Goal: Task Accomplishment & Management: Complete application form

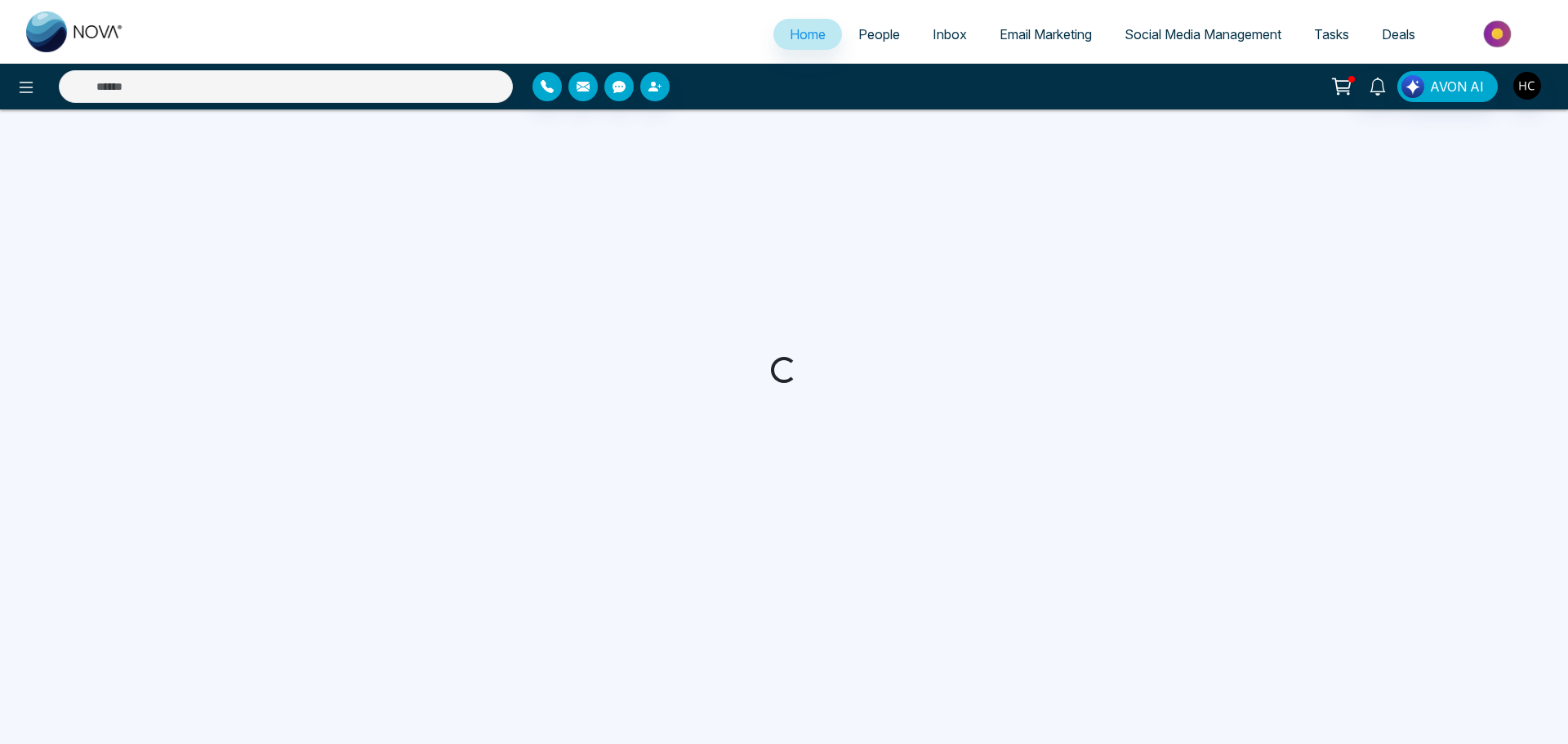
select select "*"
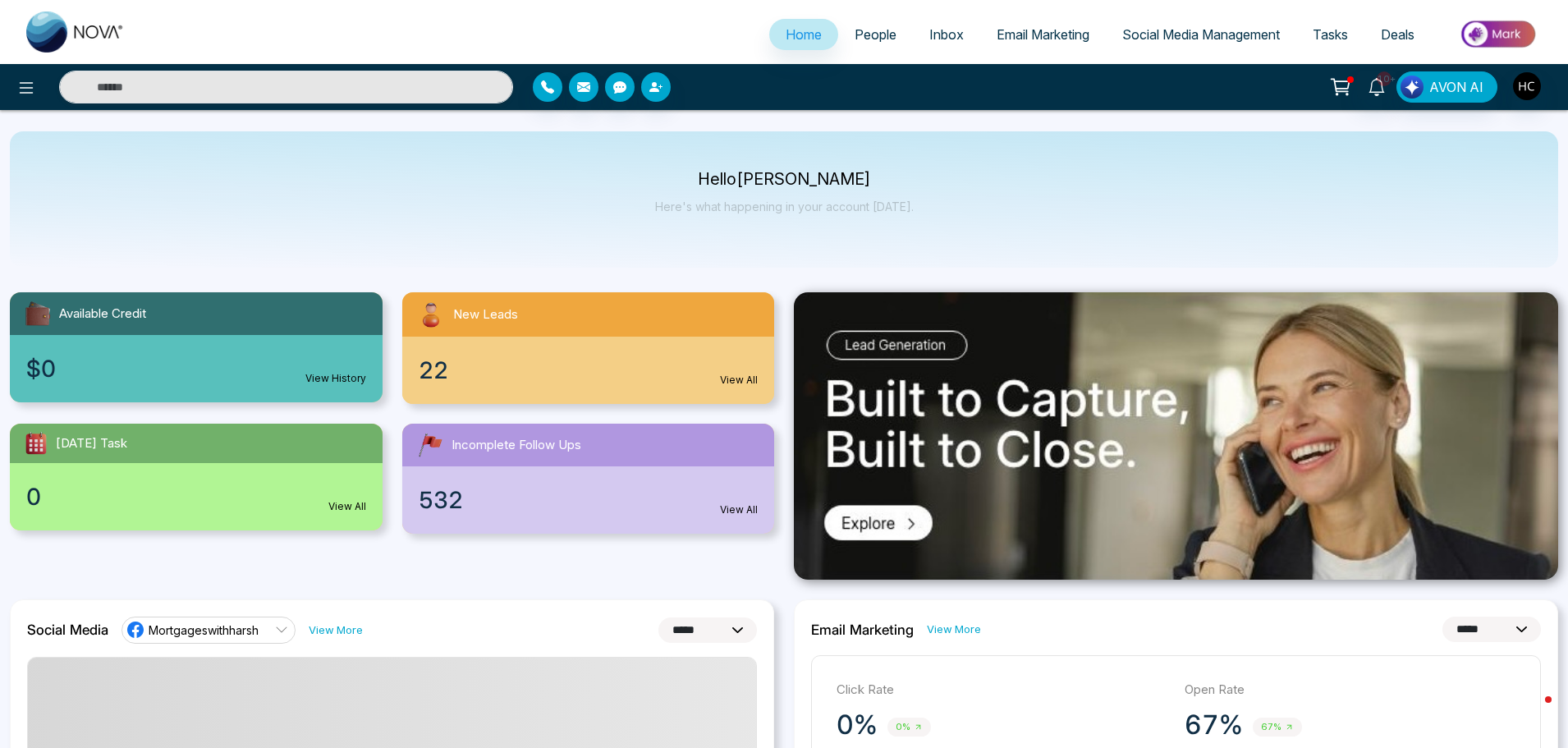
drag, startPoint x: 872, startPoint y: 27, endPoint x: 667, endPoint y: 74, distance: 210.3
click at [872, 27] on span "People" at bounding box center [875, 35] width 42 height 17
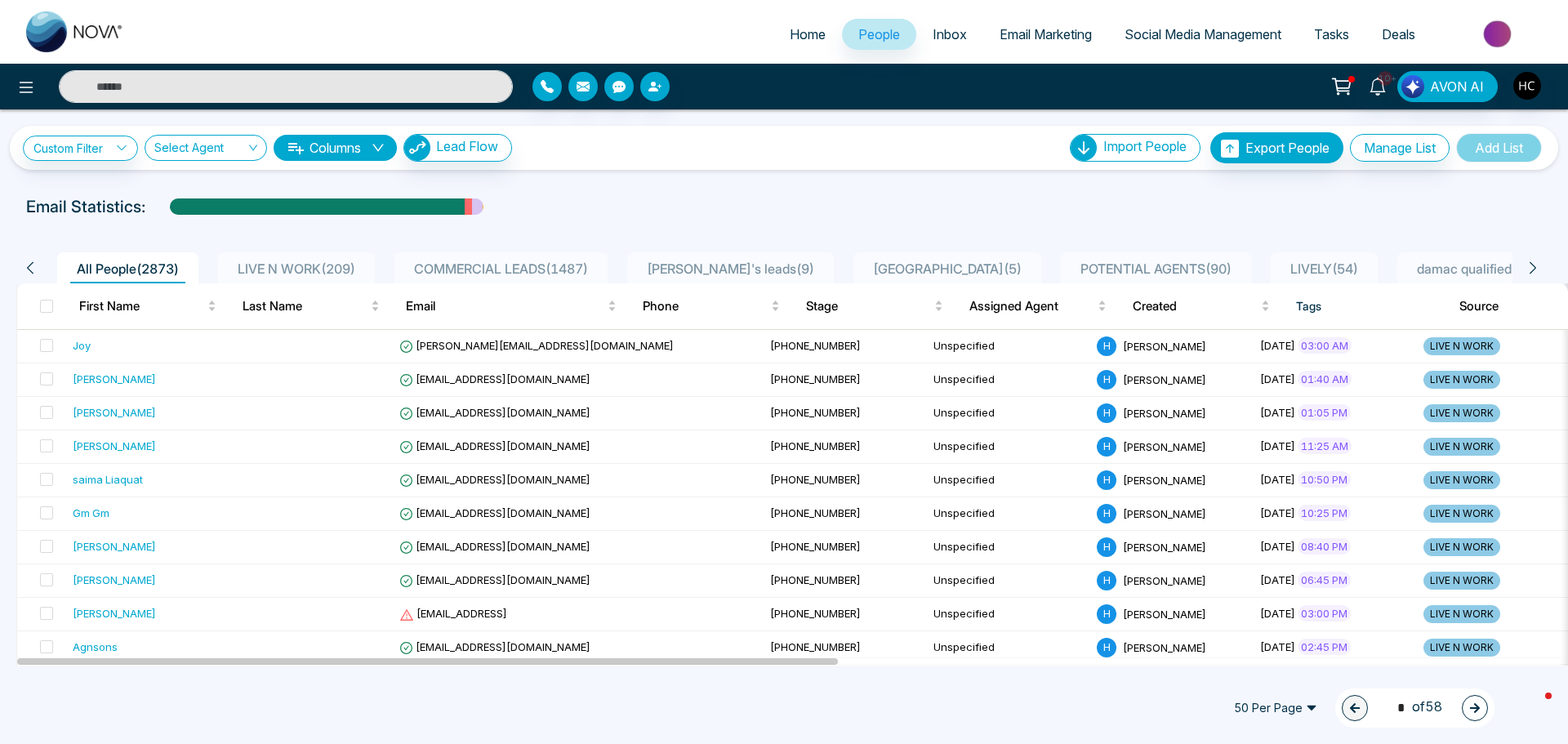
click at [310, 262] on span "LIVE N WORK ( 209 )" at bounding box center [296, 269] width 131 height 17
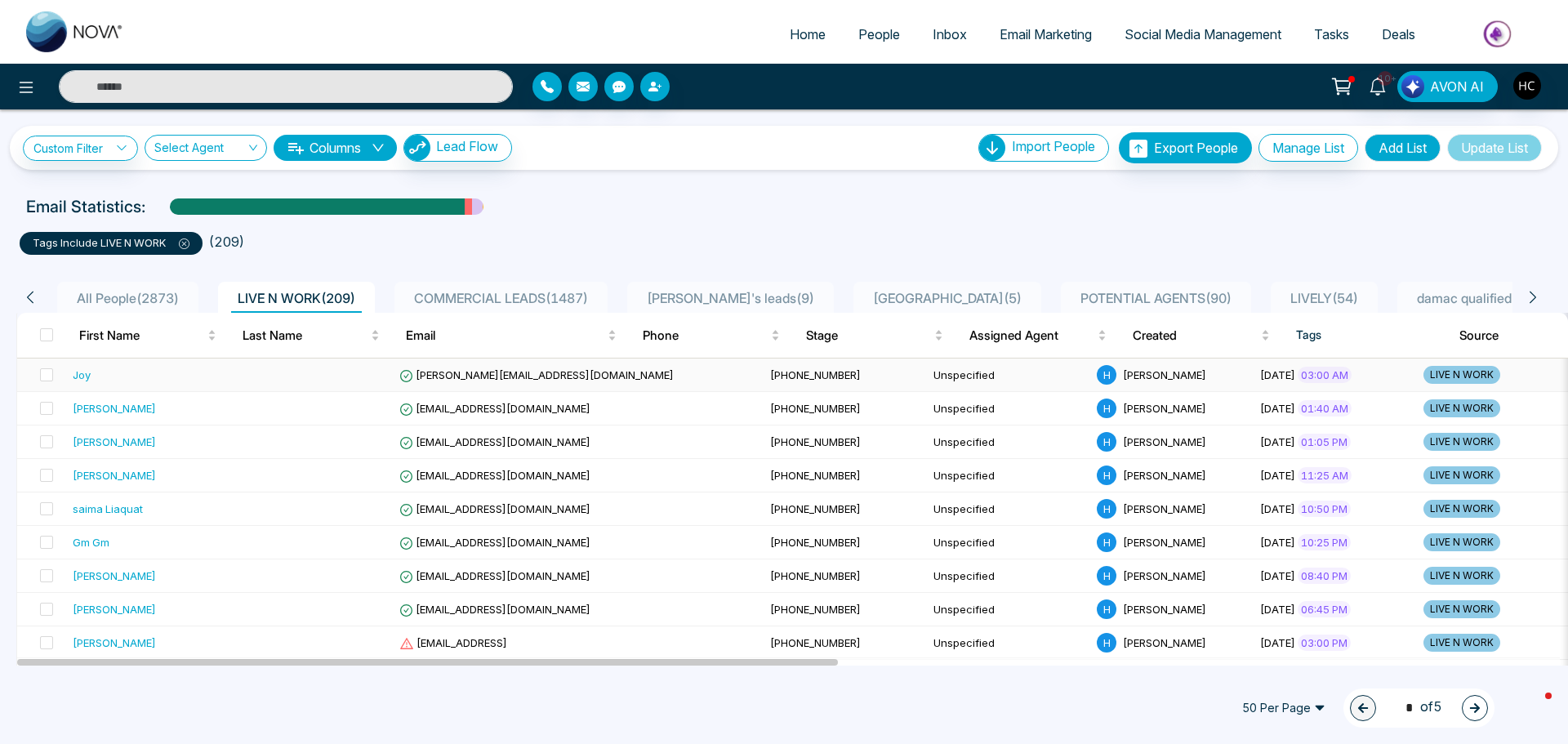
click at [249, 366] on td at bounding box center [311, 375] width 163 height 33
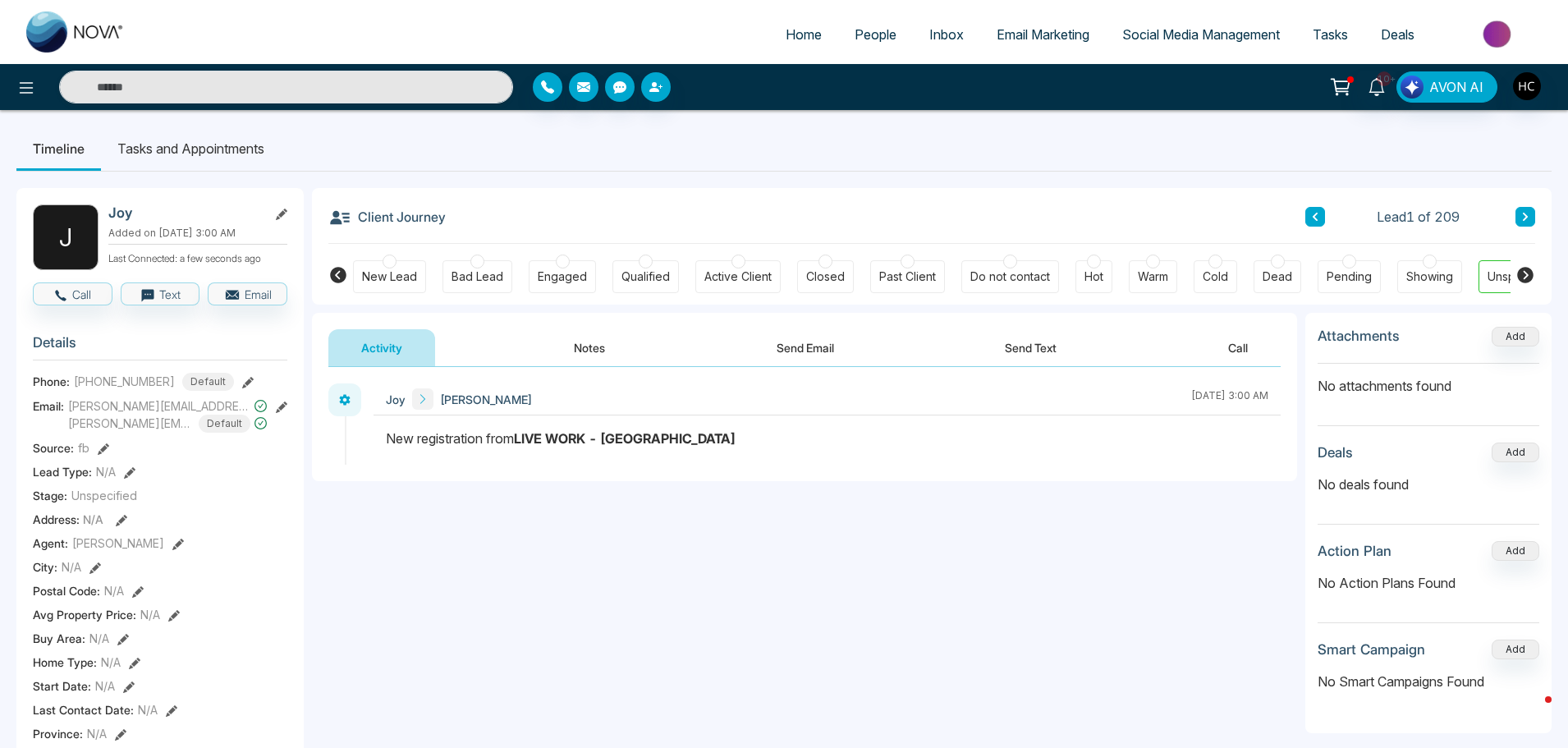
click at [597, 349] on button "Notes" at bounding box center [590, 348] width 97 height 37
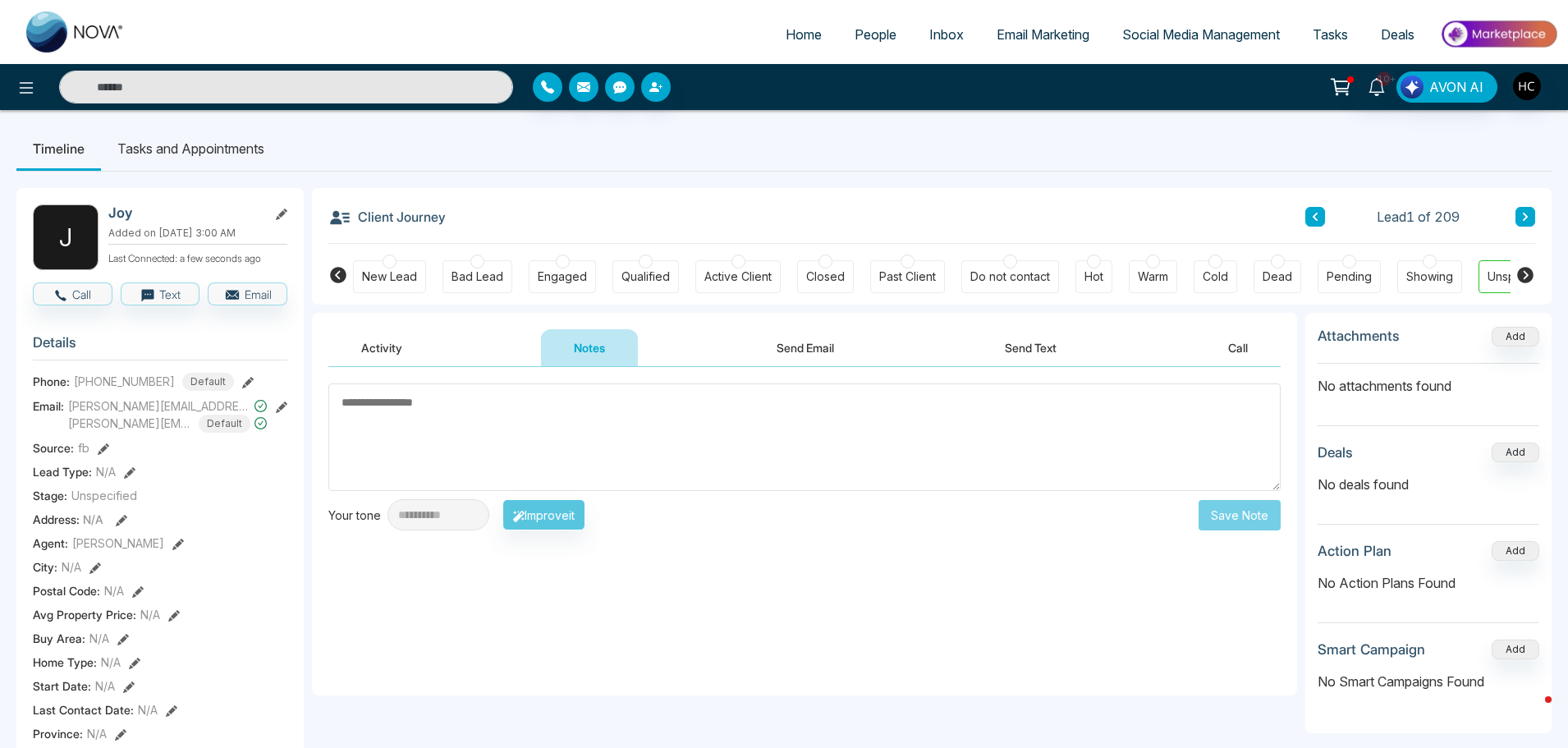
click at [1529, 222] on button at bounding box center [1524, 216] width 20 height 20
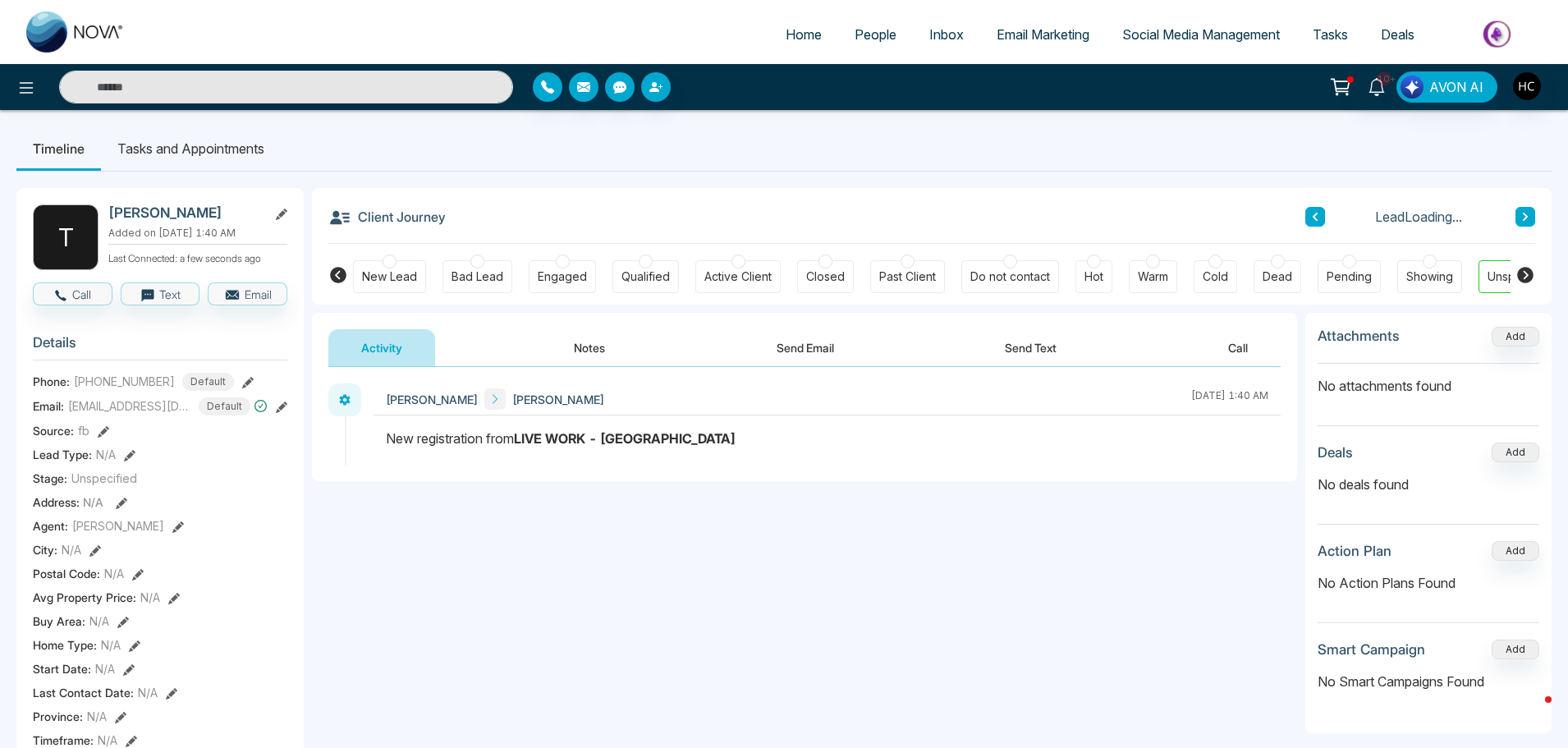
click at [1529, 222] on button at bounding box center [1524, 216] width 20 height 20
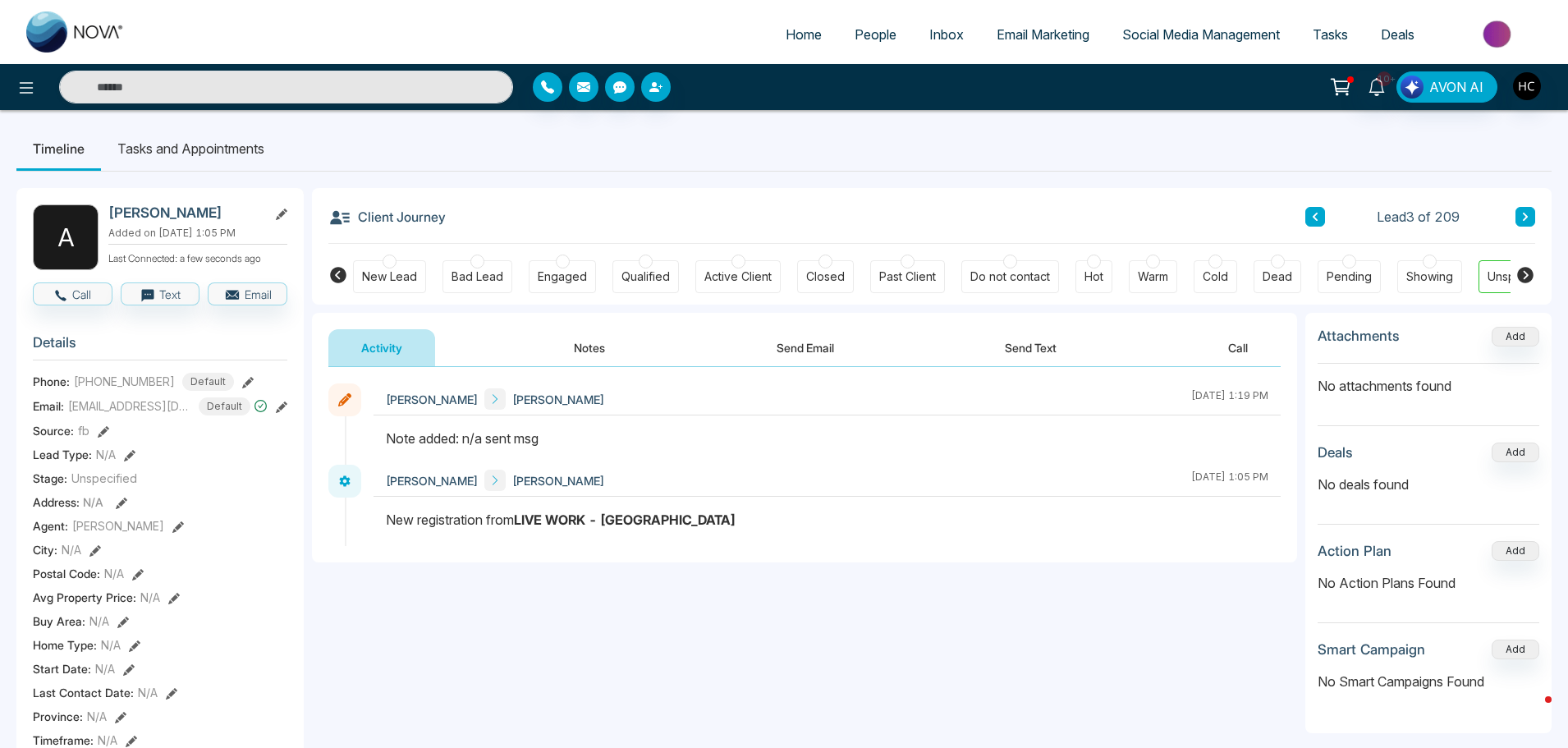
click at [1318, 220] on icon at bounding box center [1314, 216] width 8 height 10
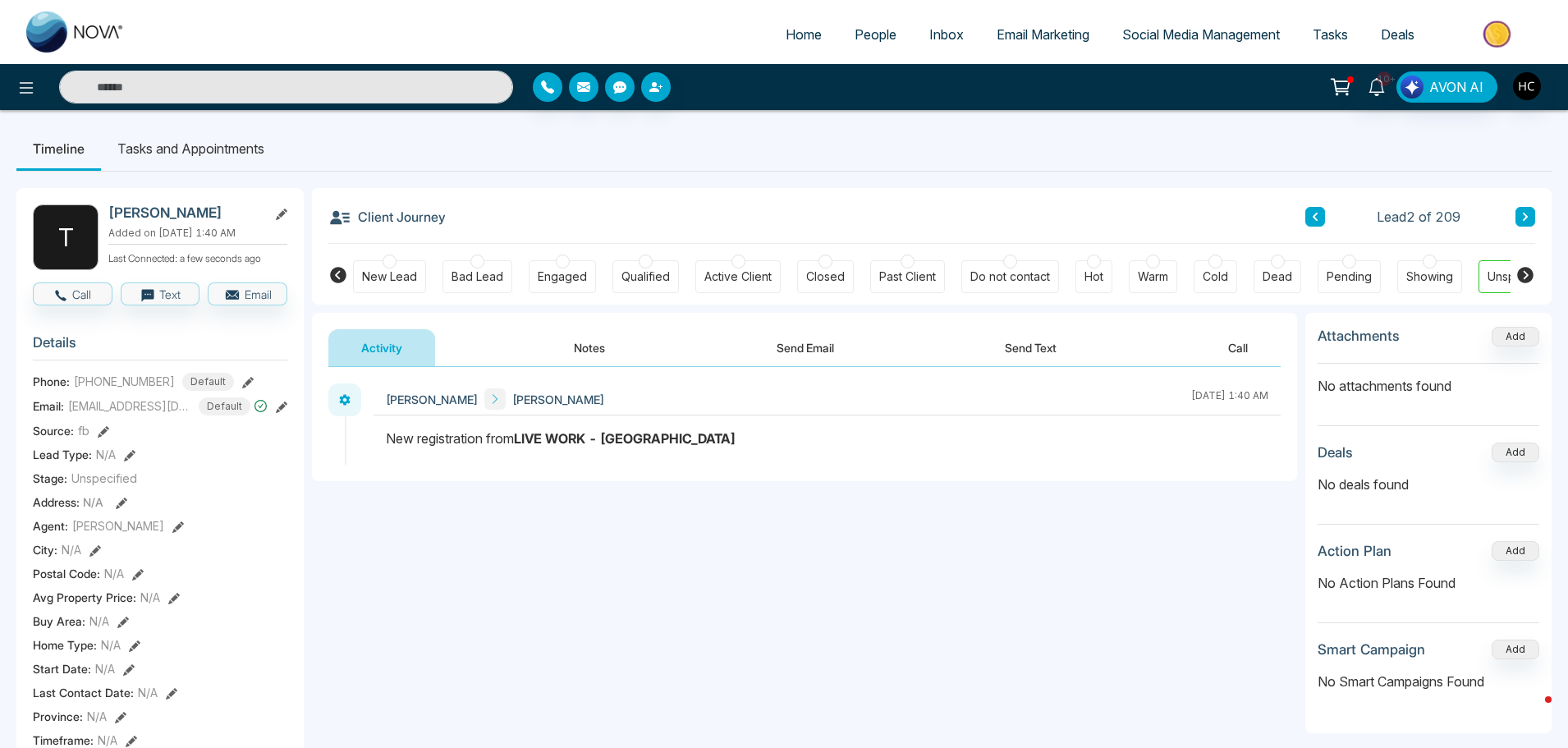
click at [1318, 220] on icon at bounding box center [1314, 216] width 8 height 10
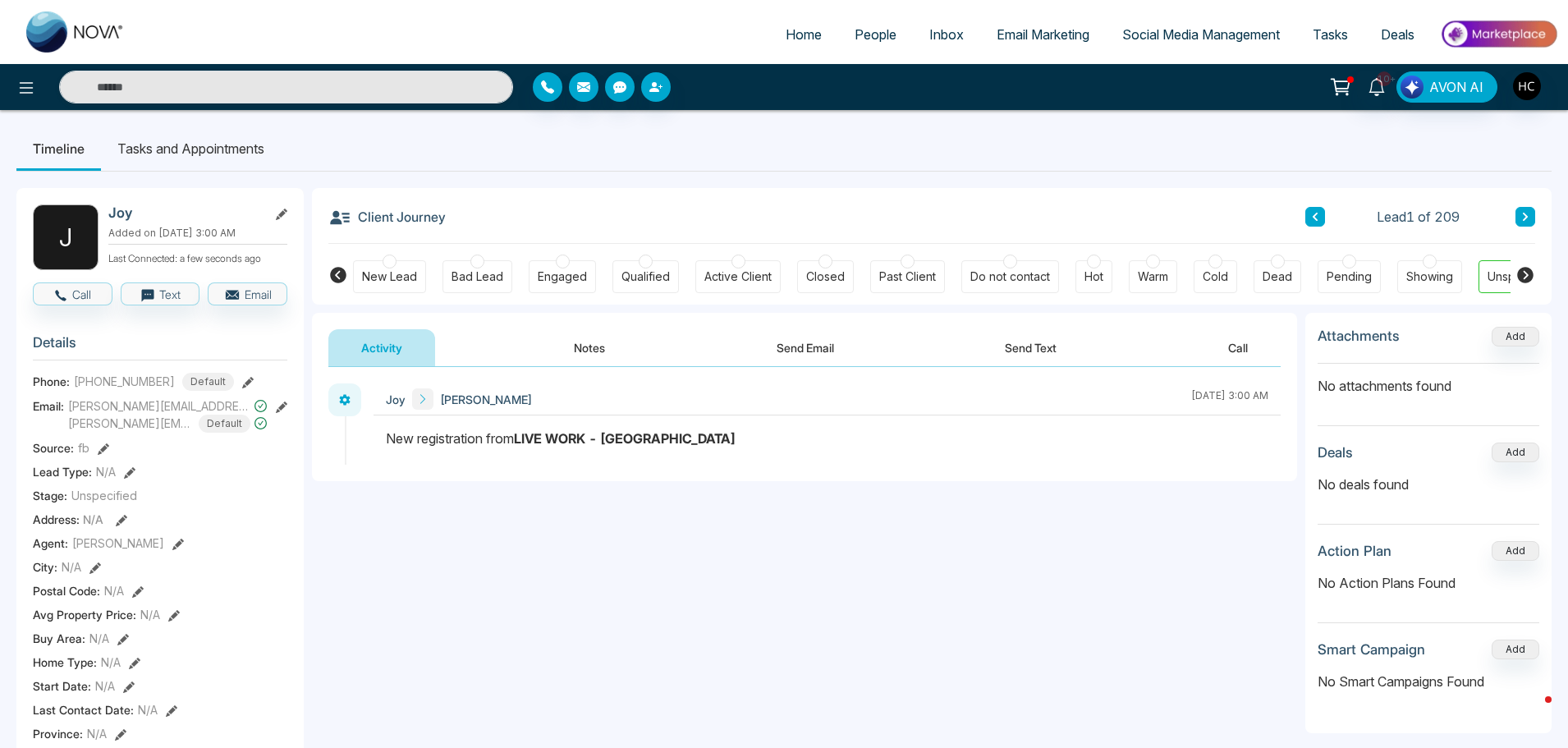
click at [599, 339] on button "Notes" at bounding box center [590, 348] width 97 height 37
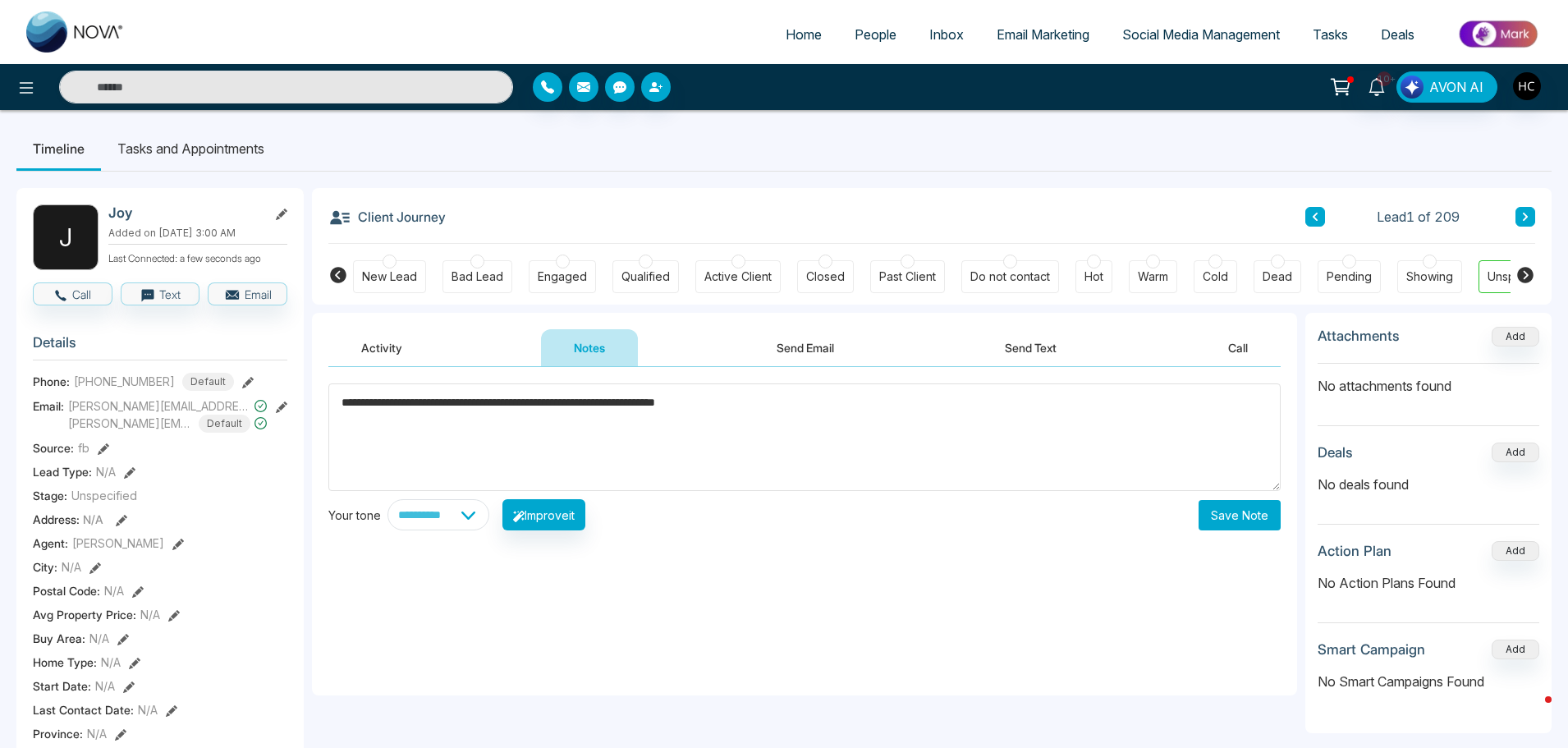
type textarea "**********"
click at [1242, 516] on button "Save Note" at bounding box center [1240, 515] width 82 height 31
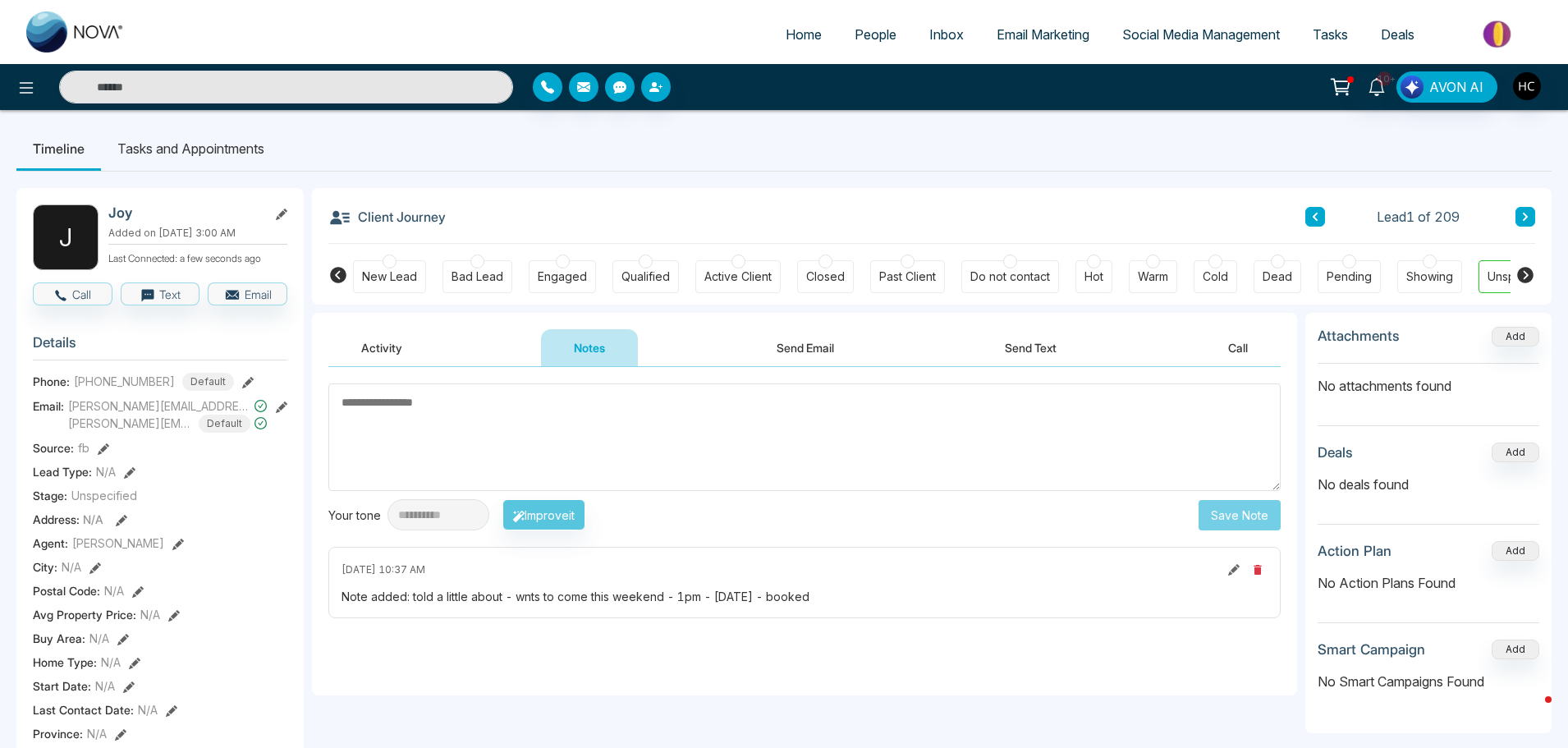
click at [713, 427] on textarea at bounding box center [804, 436] width 952 height 107
click at [1525, 222] on icon at bounding box center [1525, 216] width 8 height 10
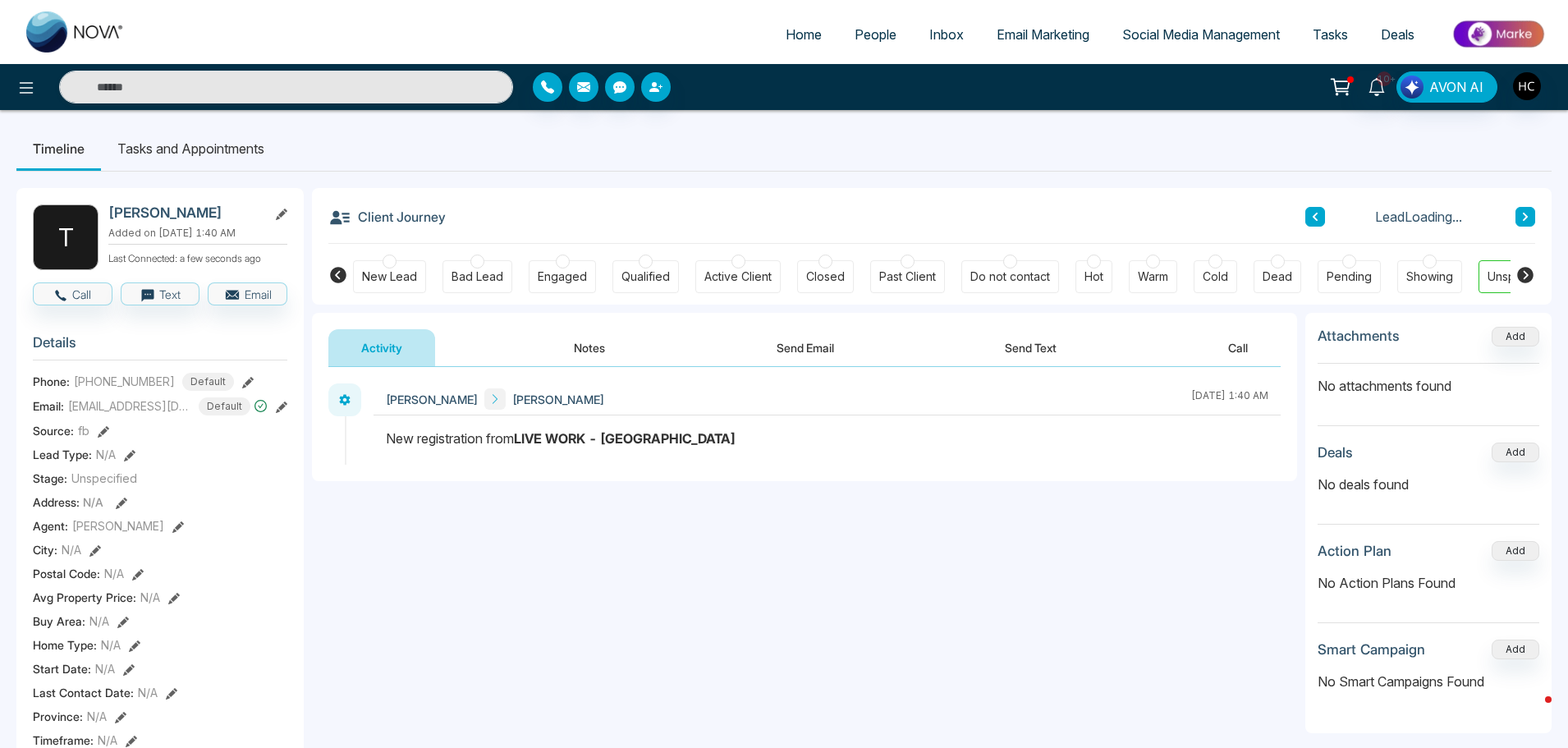
click at [590, 352] on button "Notes" at bounding box center [590, 348] width 97 height 37
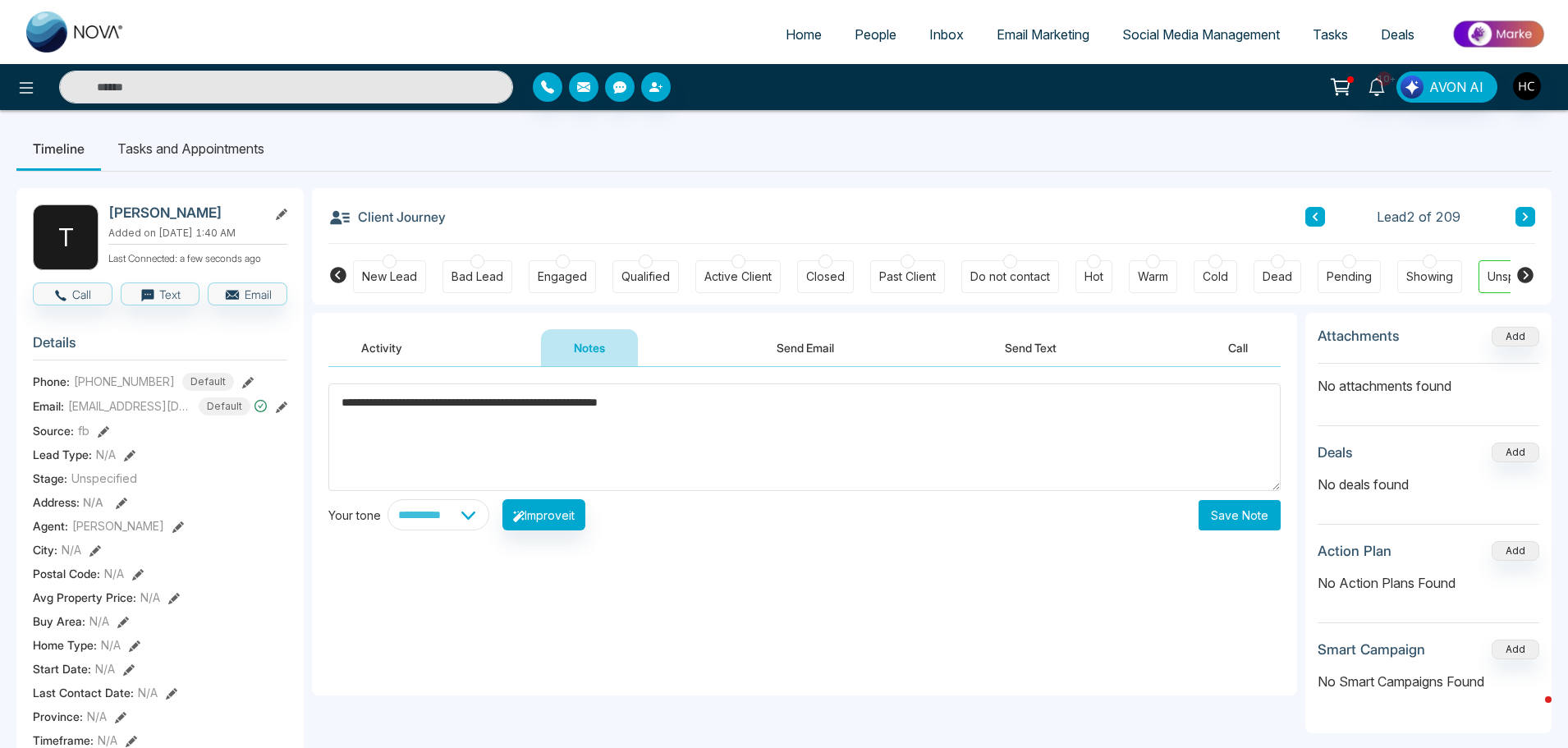
type textarea "**********"
click at [1201, 507] on button "Save Note" at bounding box center [1240, 515] width 82 height 31
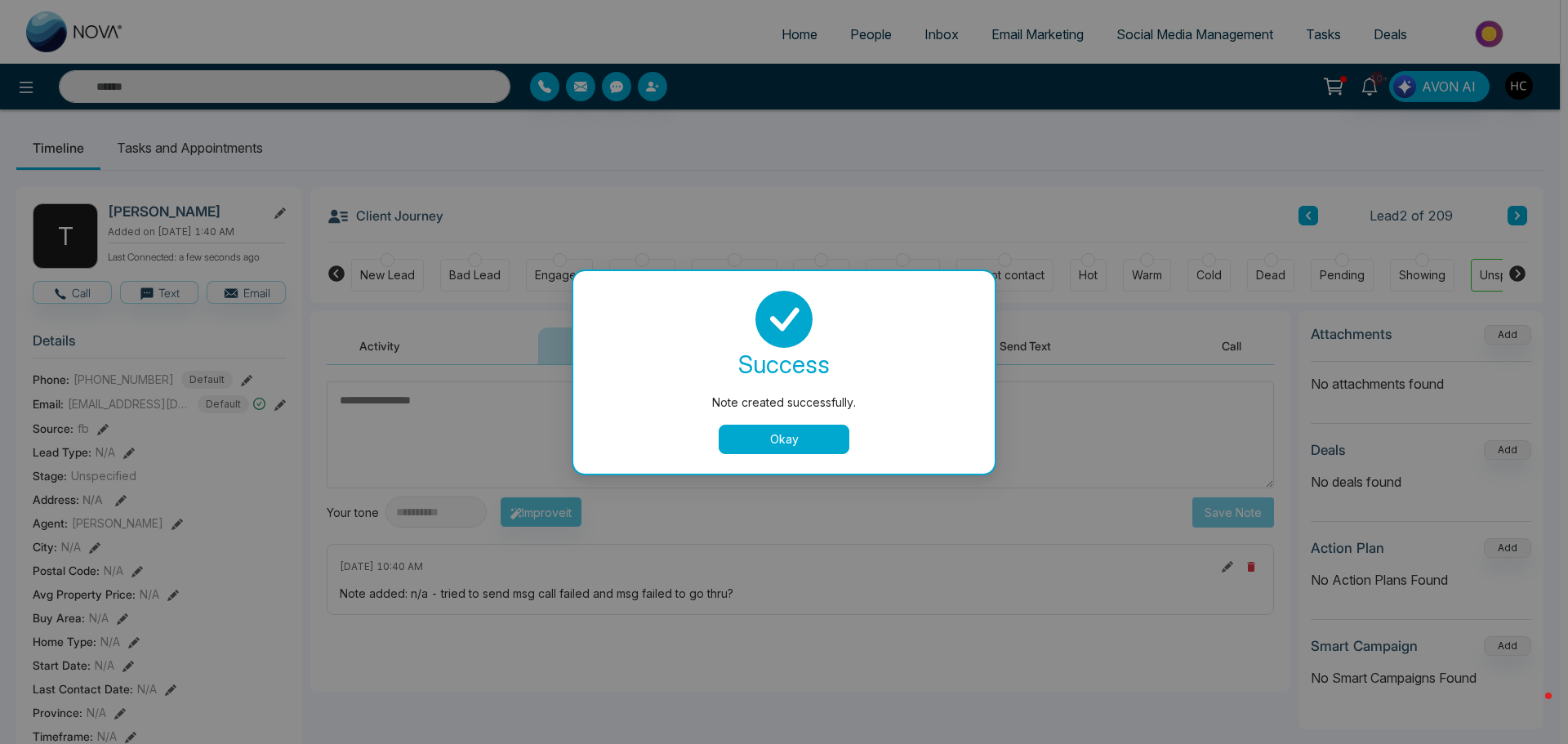
click at [862, 39] on div "Note created successfully. success Note created successfully. Okay" at bounding box center [784, 372] width 1568 height 744
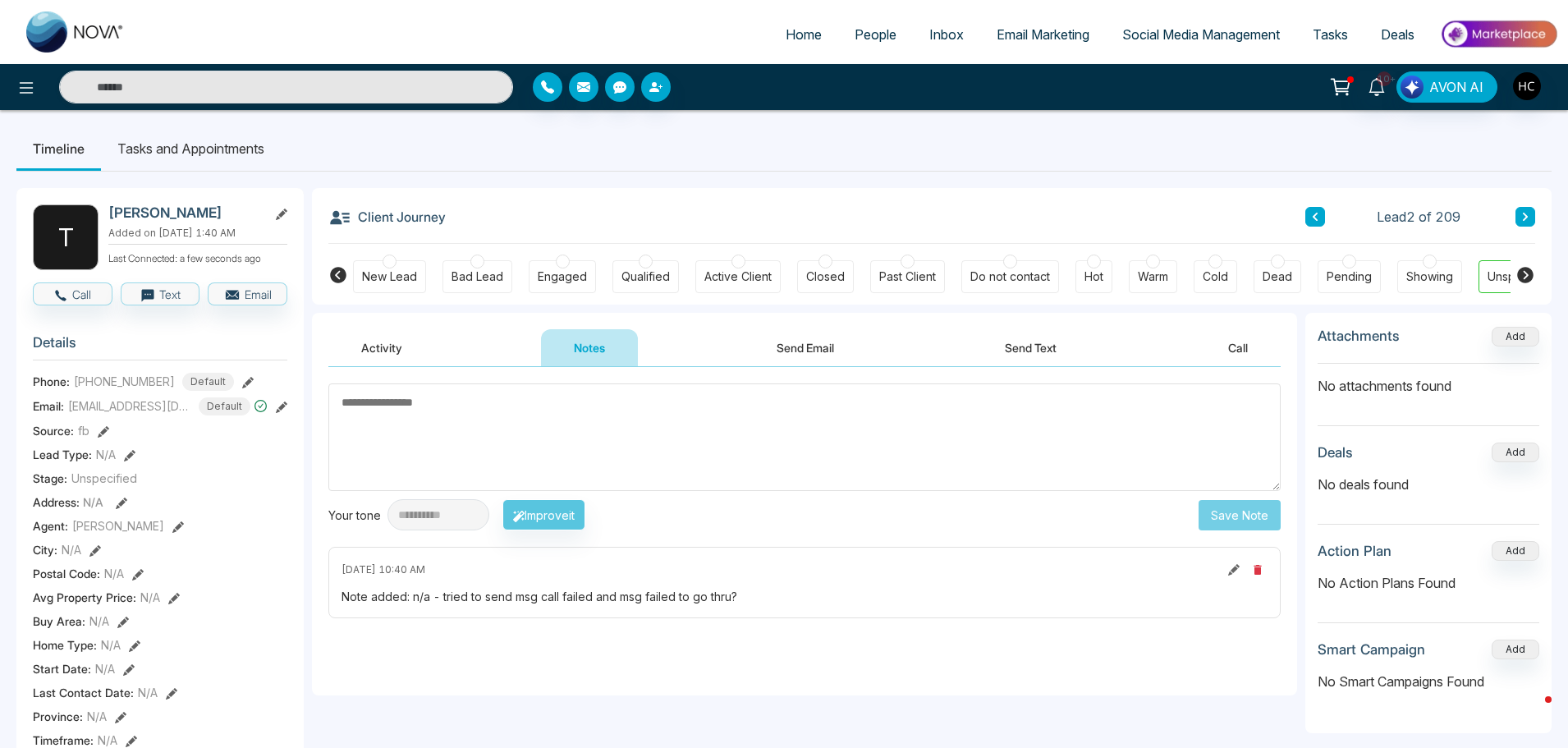
click at [867, 39] on span "People" at bounding box center [875, 35] width 42 height 17
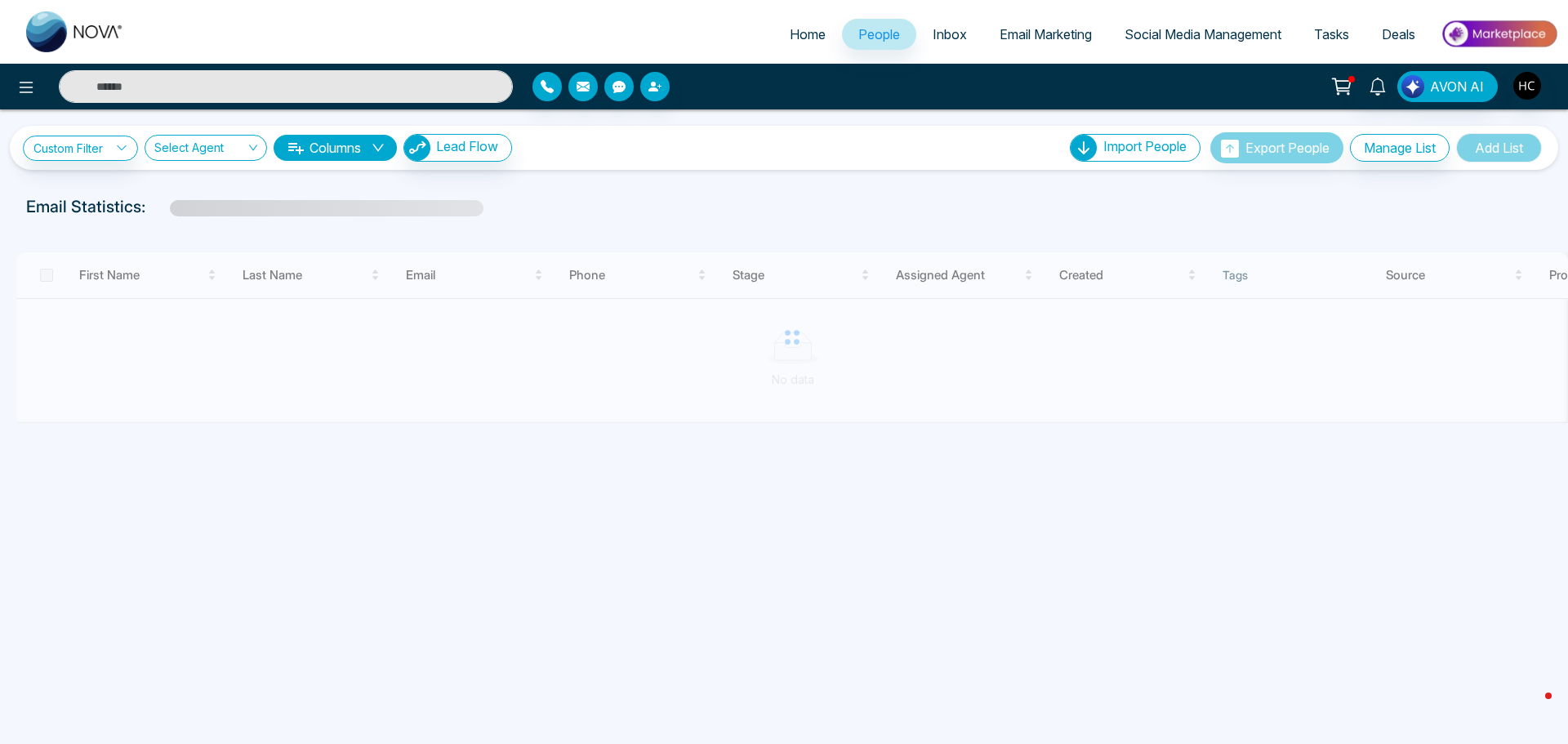
click at [405, 74] on input "text" at bounding box center [285, 86] width 454 height 32
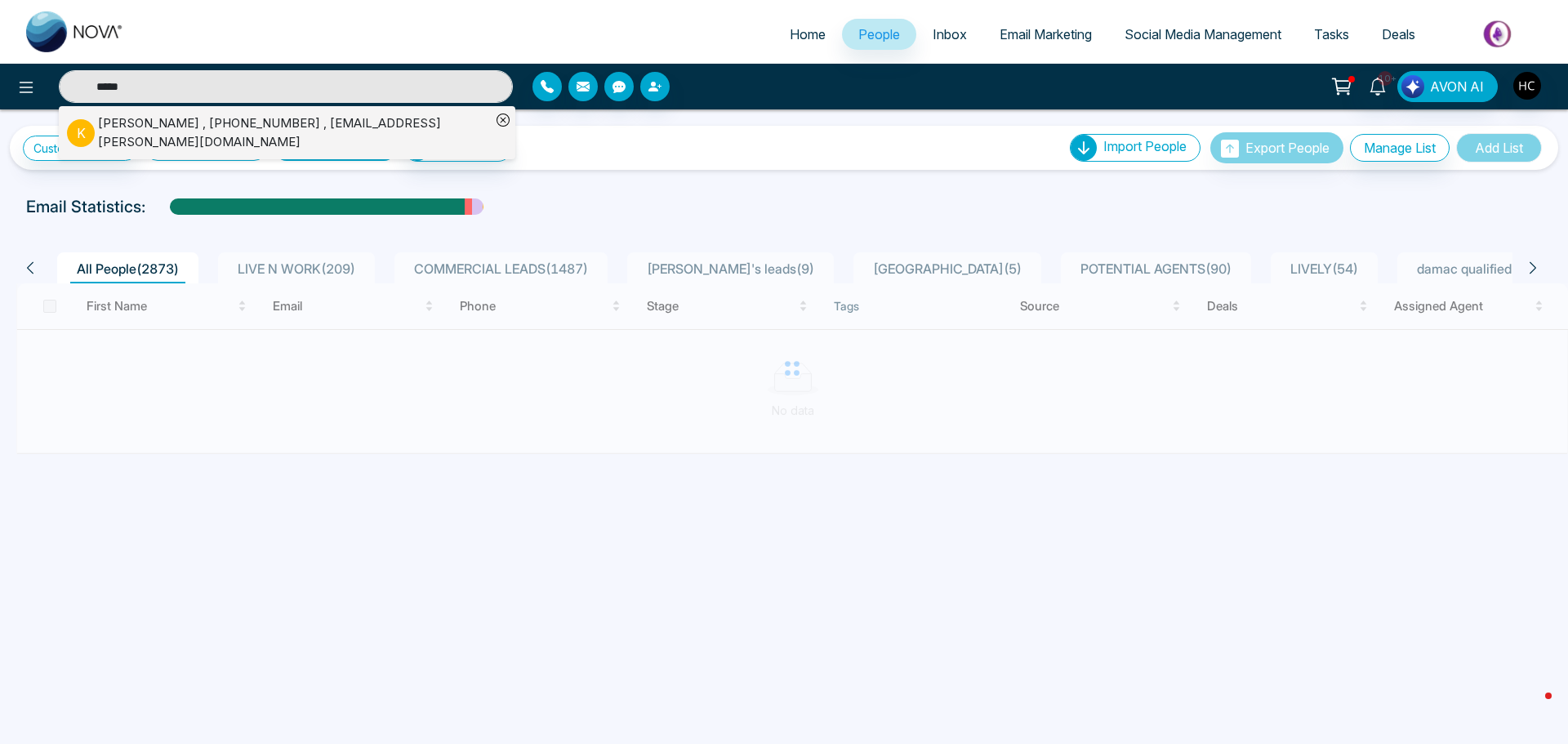
type input "*****"
click at [269, 126] on div "[PERSON_NAME] , [PHONE_NUMBER] , [EMAIL_ADDRESS][PERSON_NAME][DOMAIN_NAME]" at bounding box center [294, 133] width 392 height 37
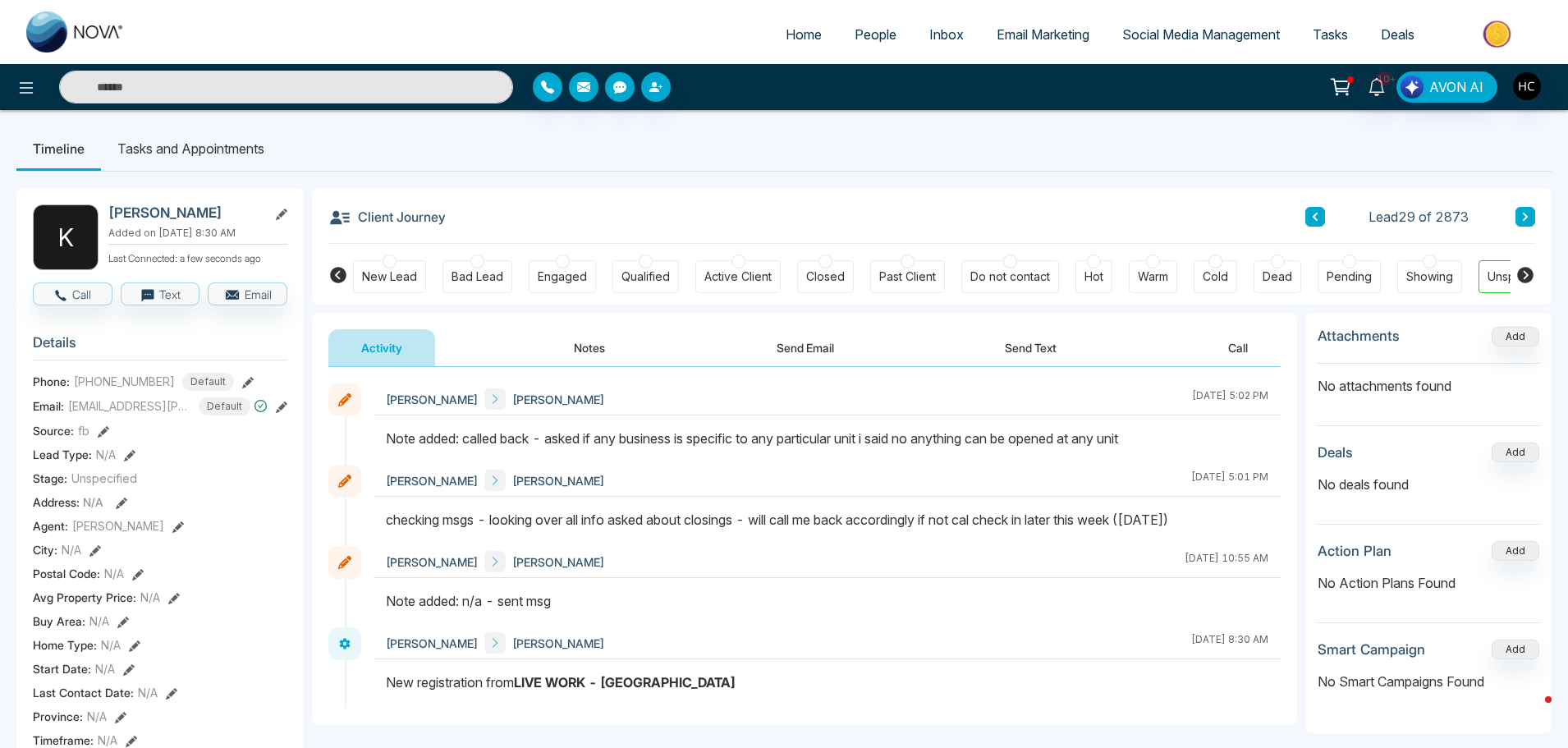
click at [594, 352] on button "Notes" at bounding box center [590, 348] width 97 height 37
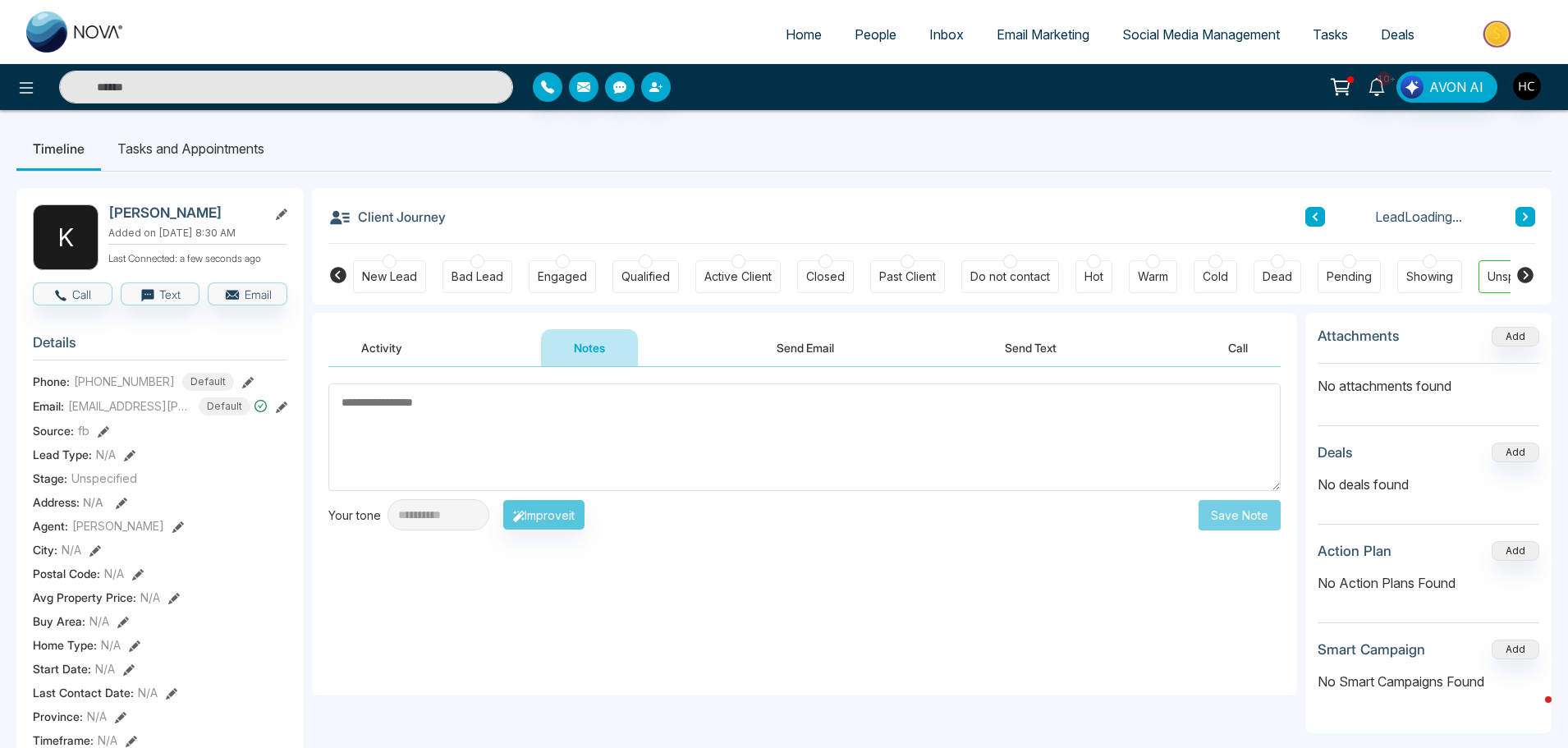
click at [884, 35] on span "People" at bounding box center [875, 35] width 42 height 17
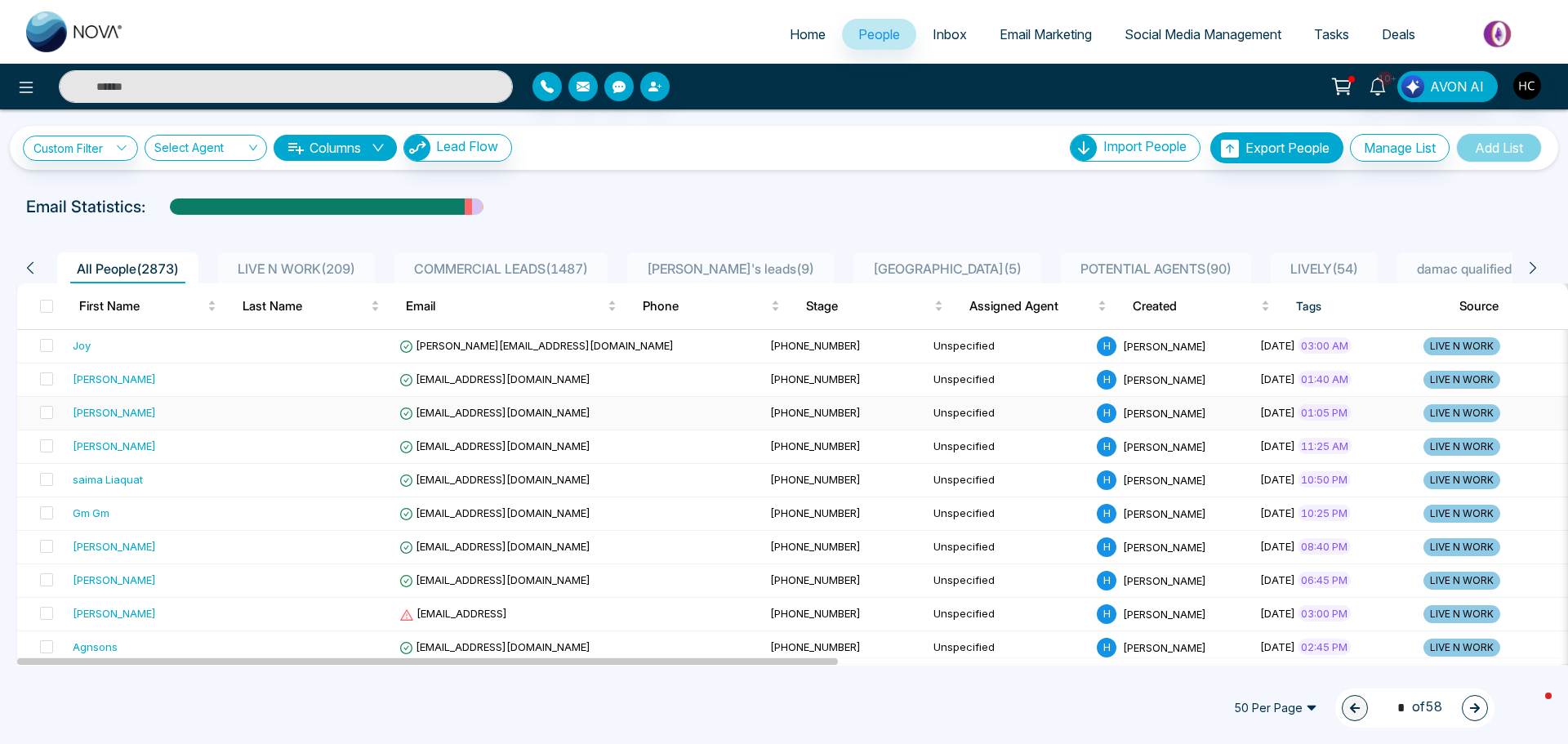
click at [183, 402] on td "[PERSON_NAME]" at bounding box center [148, 414] width 163 height 33
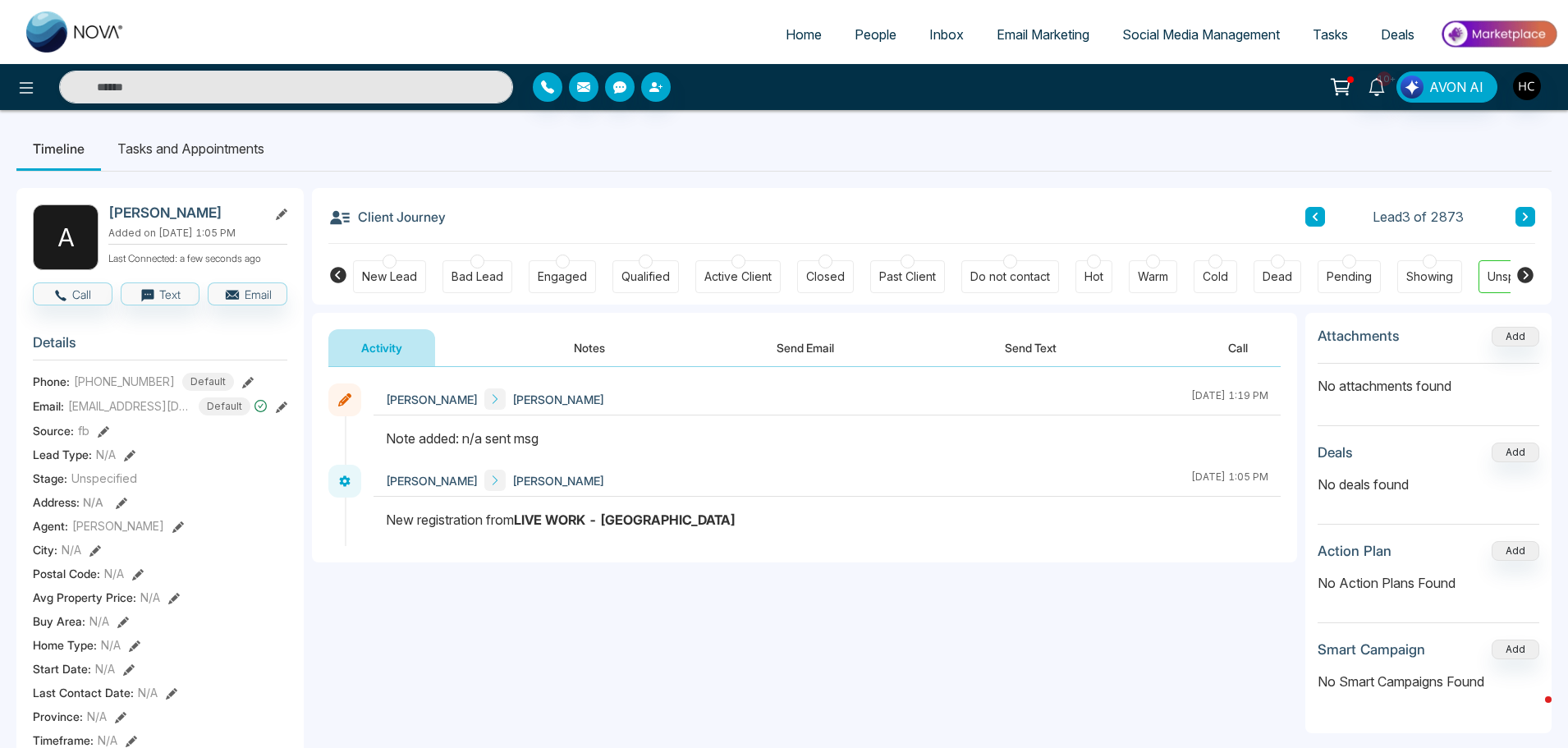
click at [591, 342] on button "Notes" at bounding box center [590, 348] width 97 height 37
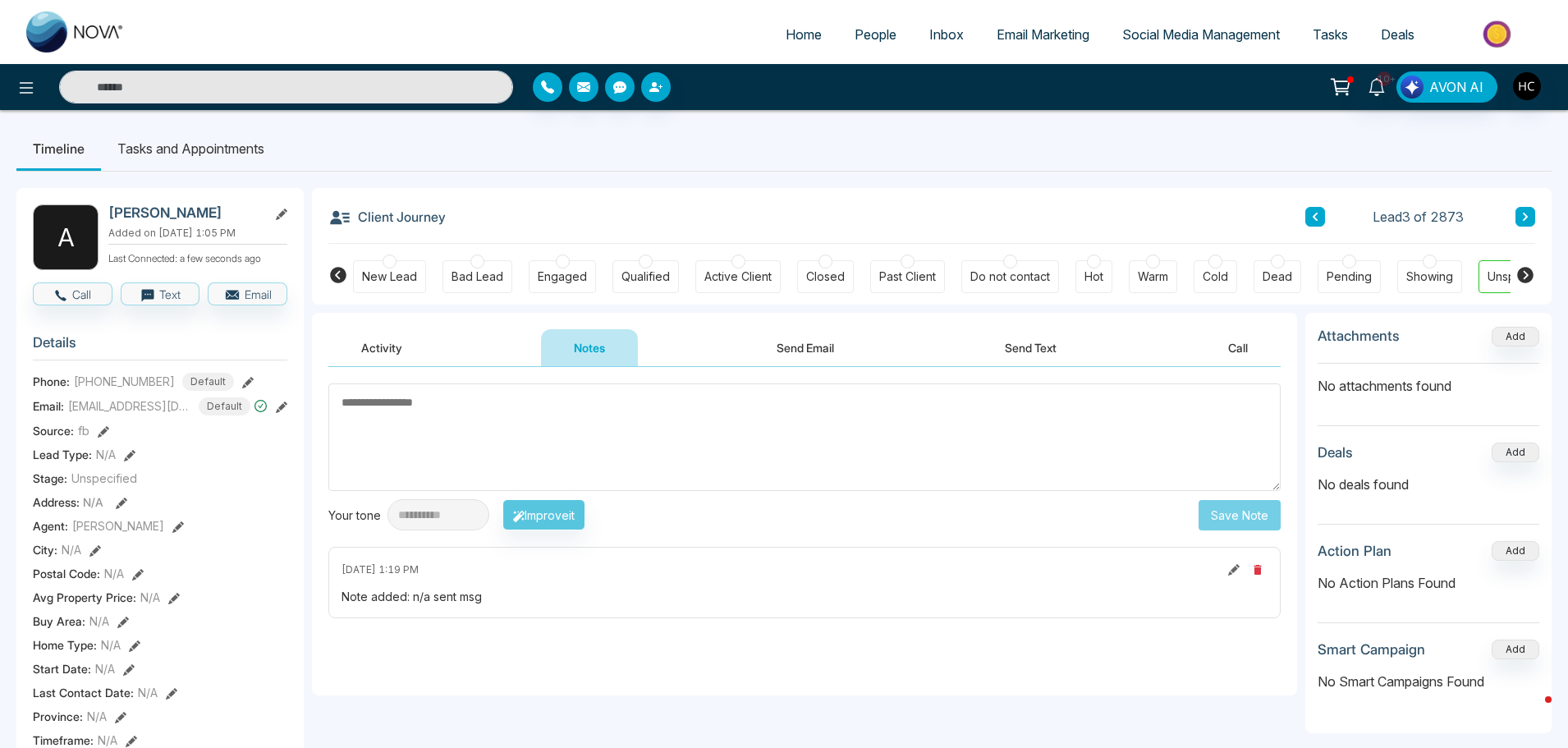
click at [537, 453] on textarea at bounding box center [804, 436] width 952 height 107
click at [509, 407] on textarea at bounding box center [804, 436] width 952 height 107
click at [854, 33] on span "People" at bounding box center [875, 35] width 42 height 17
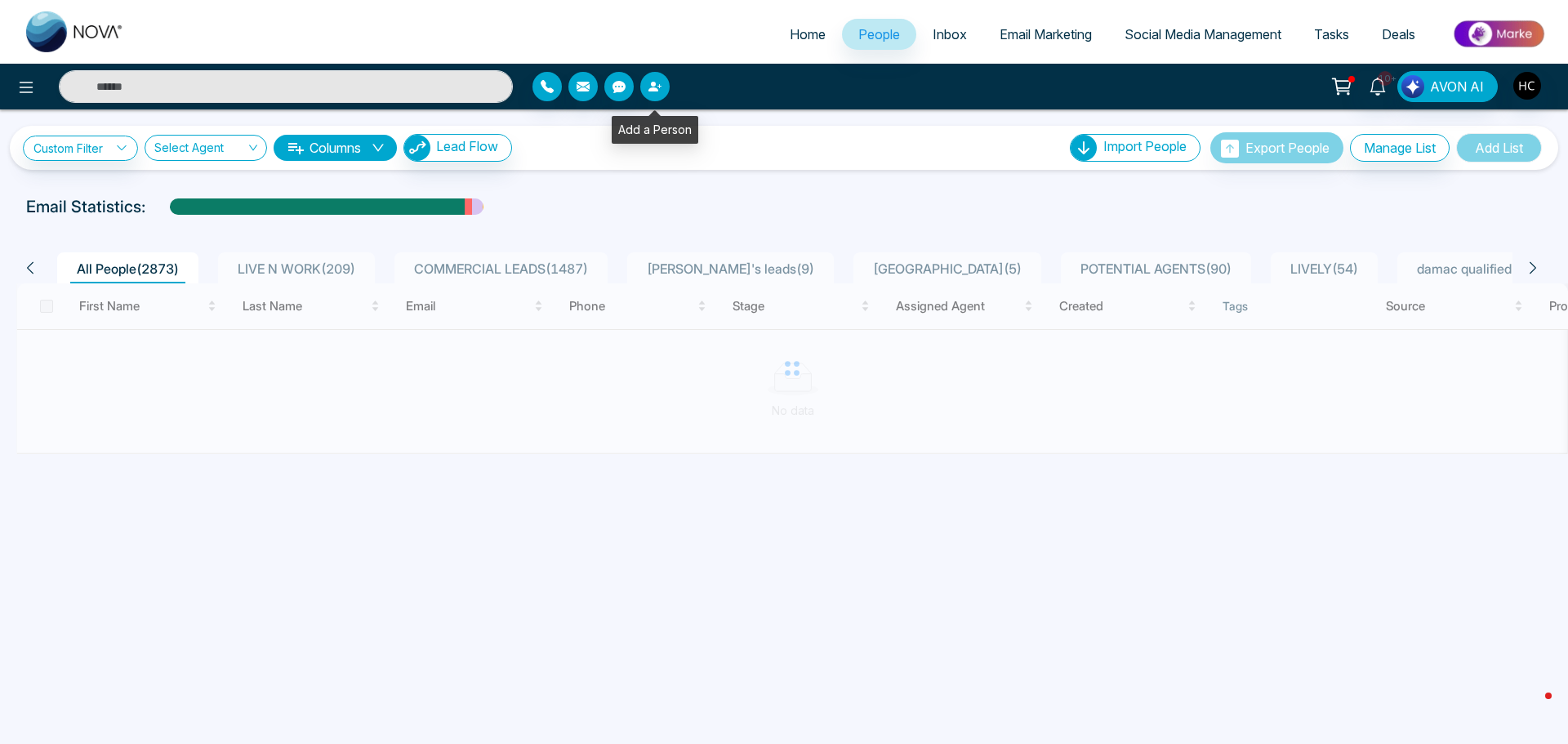
click at [652, 85] on icon "button" at bounding box center [653, 86] width 10 height 10
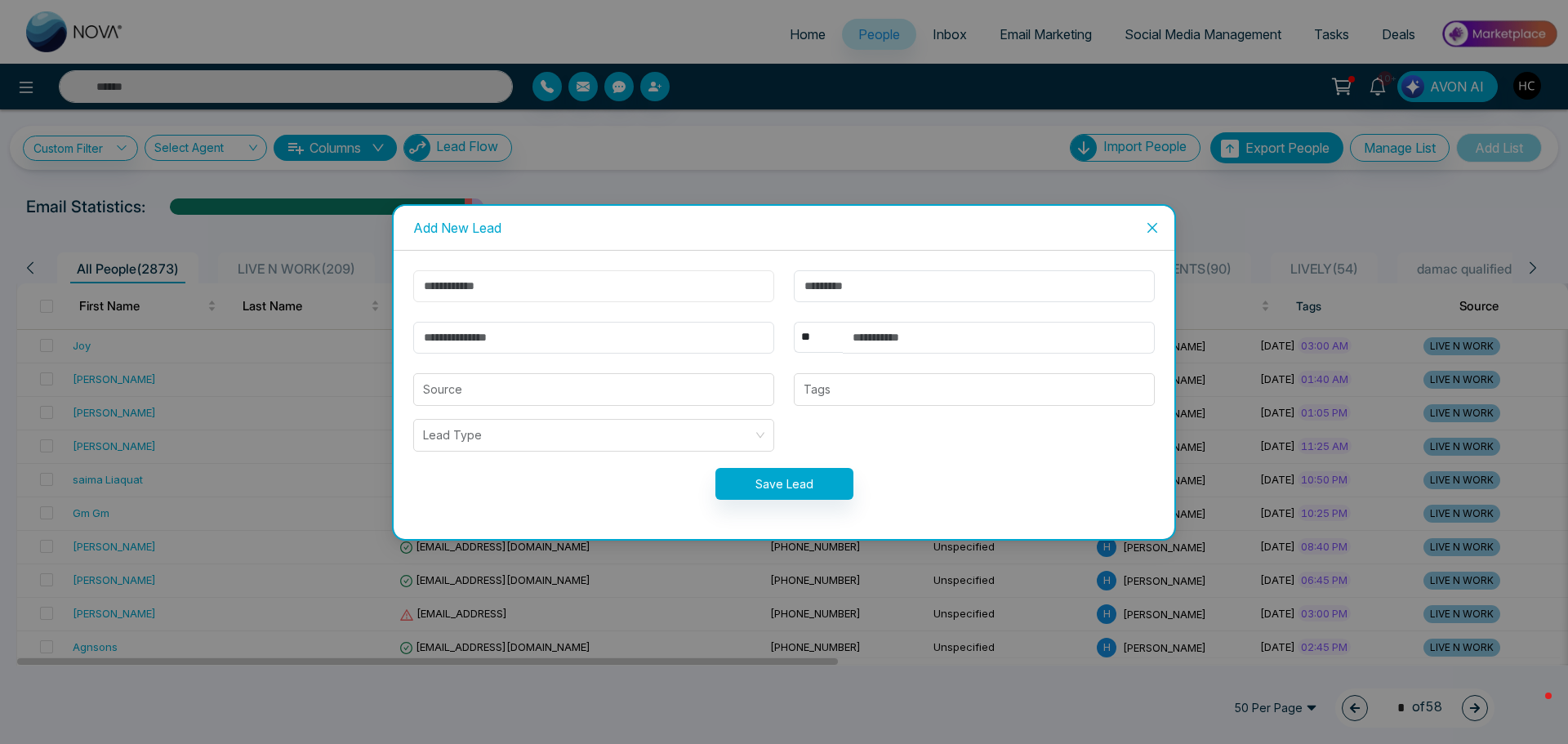
click at [521, 286] on input "text" at bounding box center [593, 286] width 361 height 32
type input "******"
click at [817, 269] on div "****** ** **** *** *** *** **** *** Source Tags Lead Type Save Lead" at bounding box center [783, 394] width 780 height 289
click at [814, 293] on input "text" at bounding box center [973, 286] width 361 height 32
type input "******"
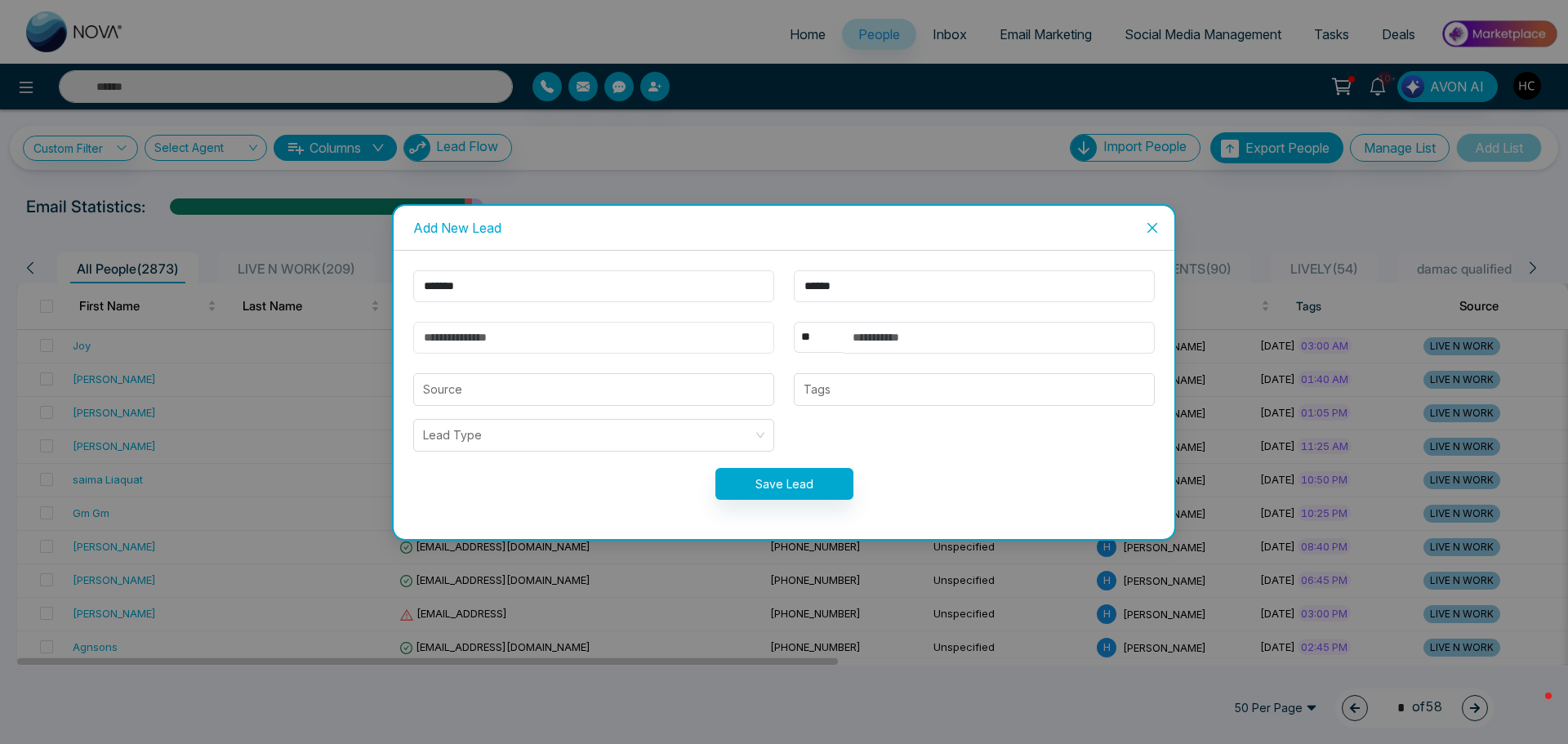
click at [602, 335] on input "email" at bounding box center [593, 338] width 361 height 32
type input "**********"
click at [912, 335] on input "text" at bounding box center [998, 338] width 312 height 32
click at [836, 397] on div at bounding box center [974, 389] width 351 height 19
type input "**********"
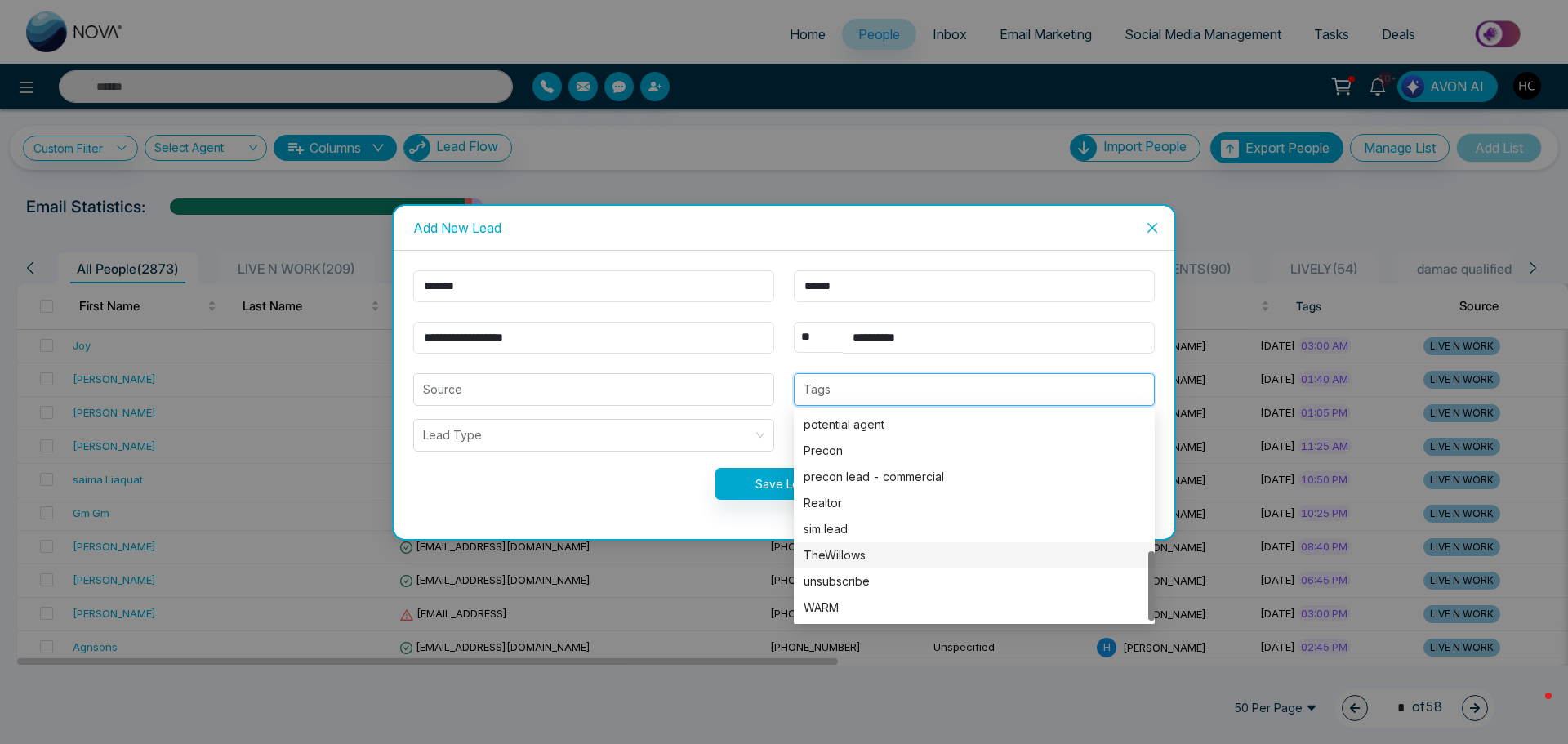
scroll to position [337, 0]
click at [863, 503] on div "potential agent" at bounding box center [974, 506] width 341 height 18
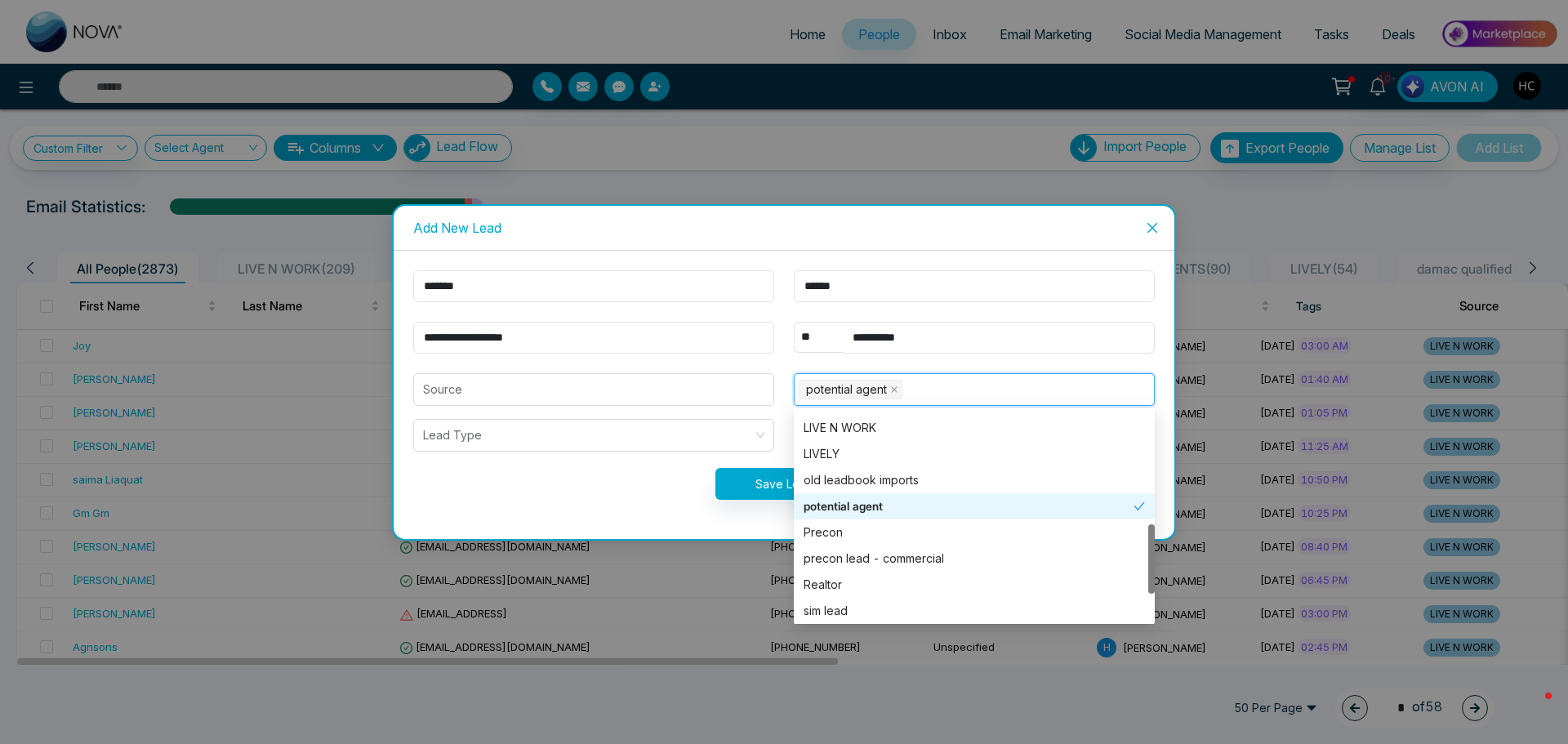
click at [607, 471] on div "Save Lead" at bounding box center [784, 483] width 761 height 32
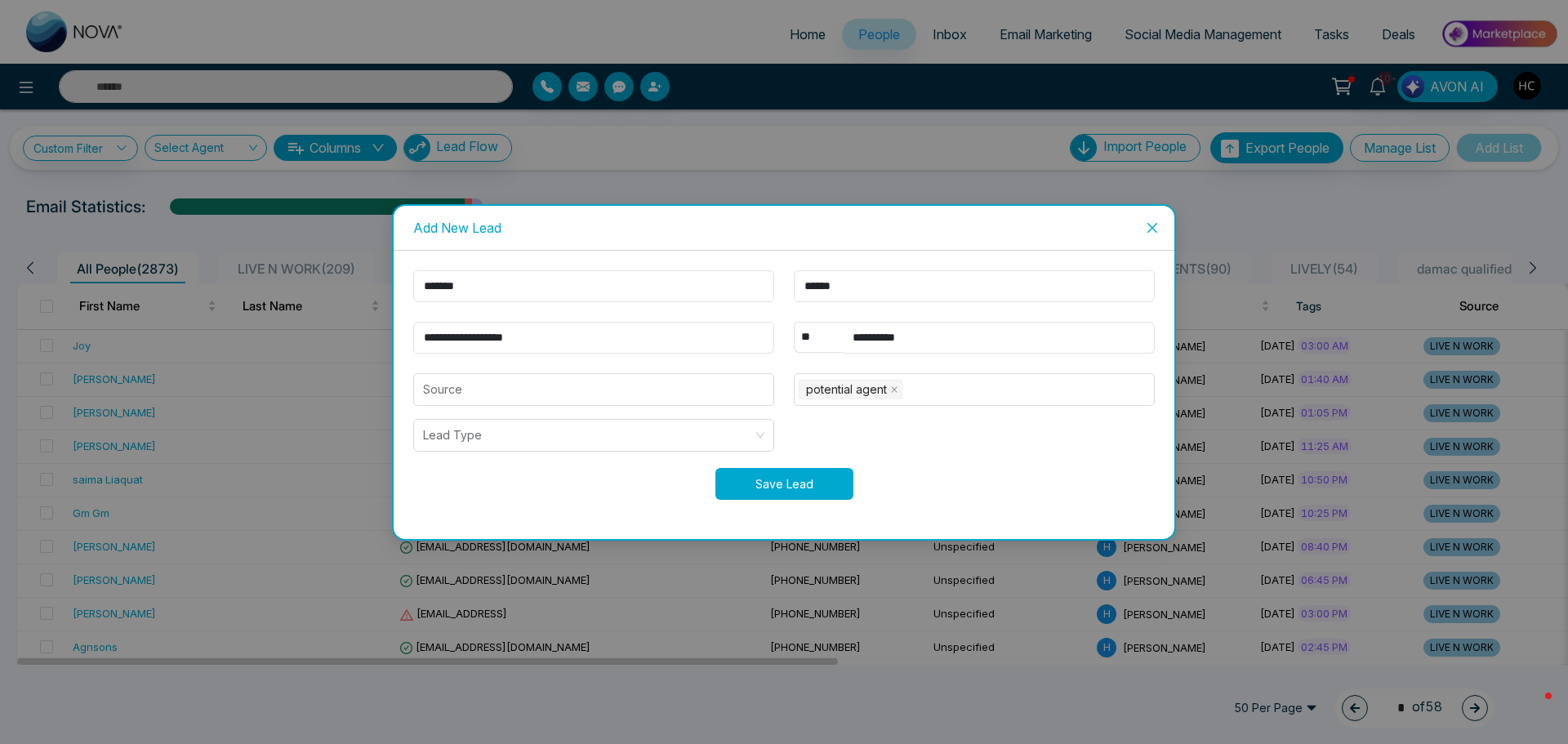
click at [790, 490] on button "Save Lead" at bounding box center [784, 483] width 138 height 32
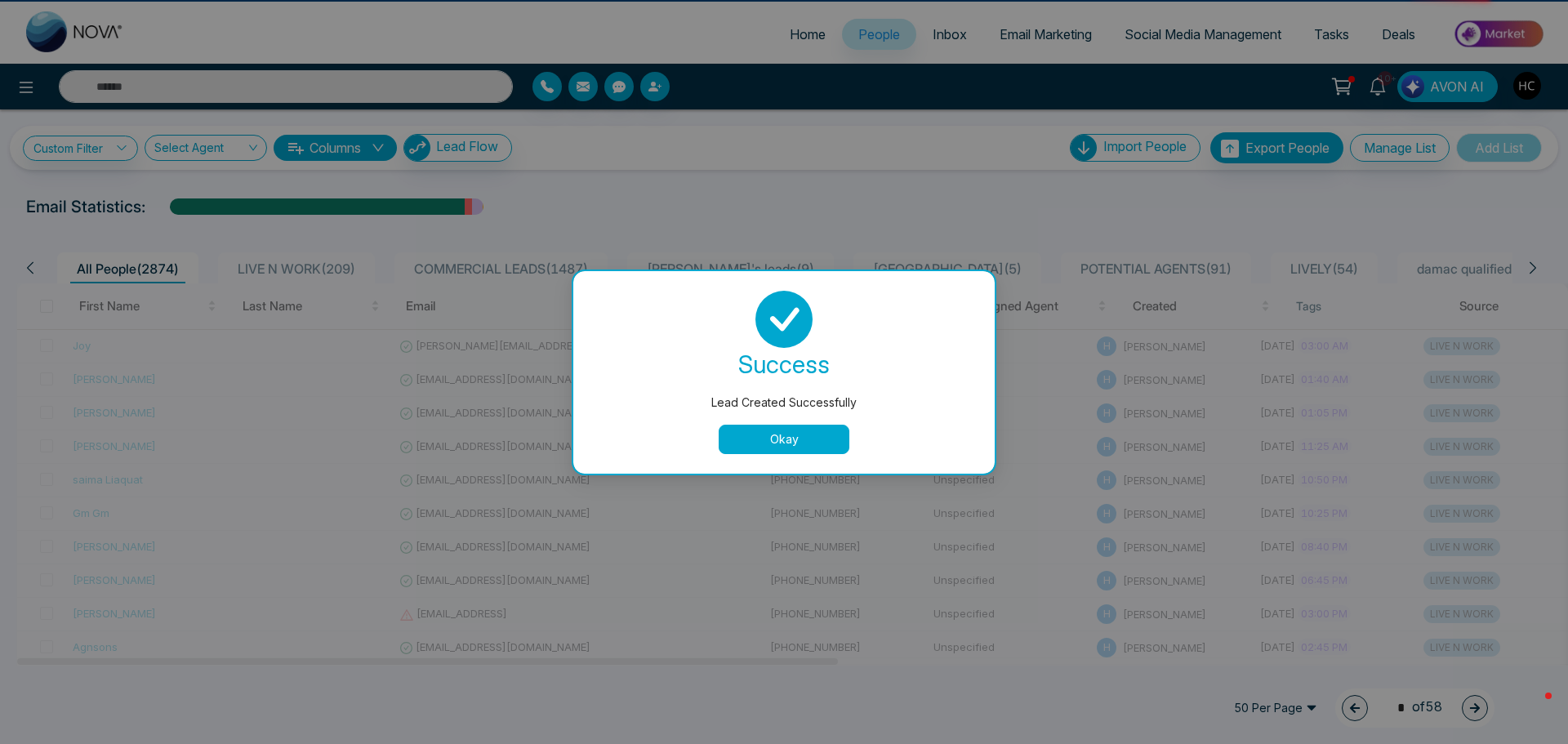
click at [781, 432] on button "Okay" at bounding box center [783, 440] width 131 height 30
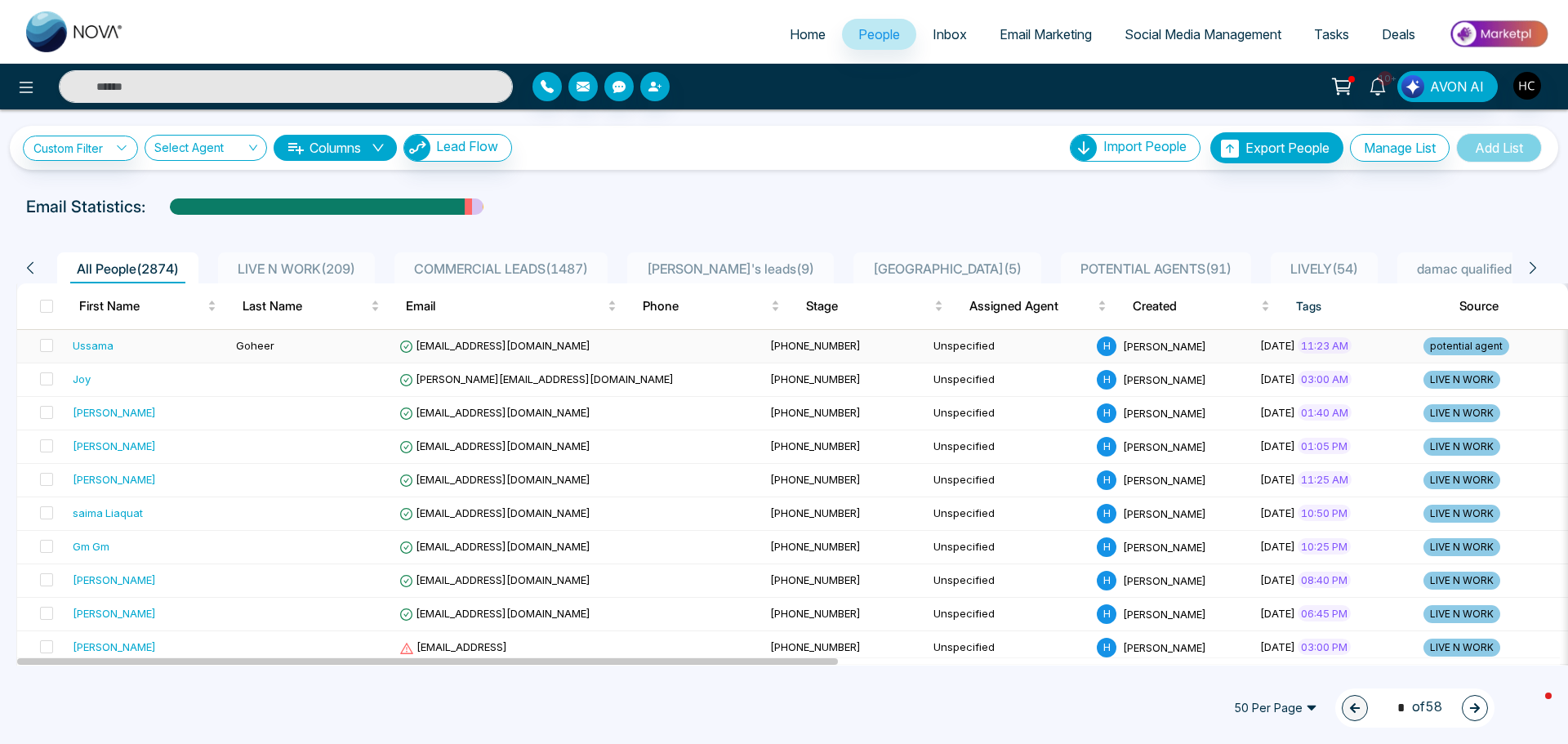
click at [235, 341] on td "Goheer" at bounding box center [311, 347] width 163 height 33
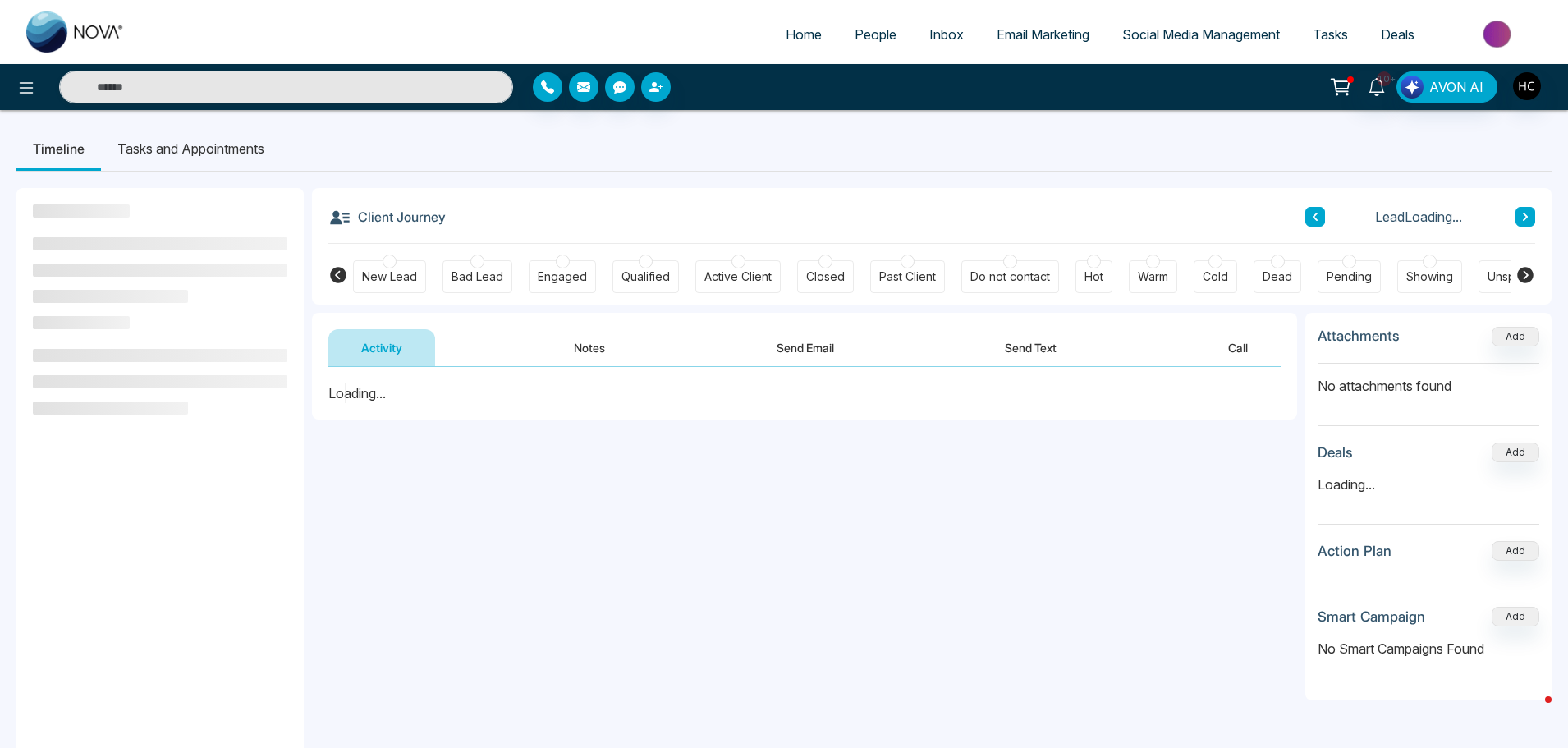
click at [578, 345] on button "Notes" at bounding box center [590, 348] width 97 height 37
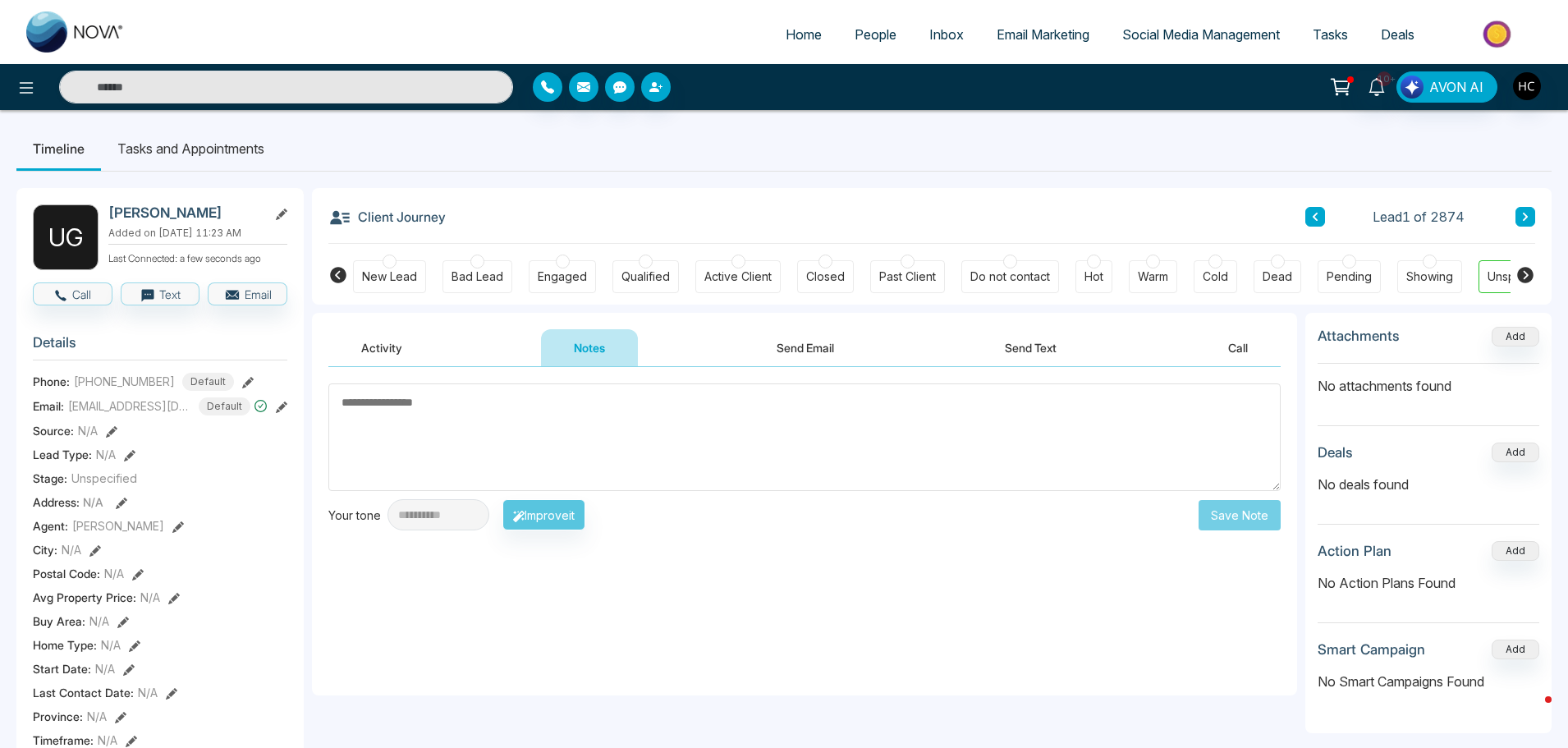
paste textarea "**********"
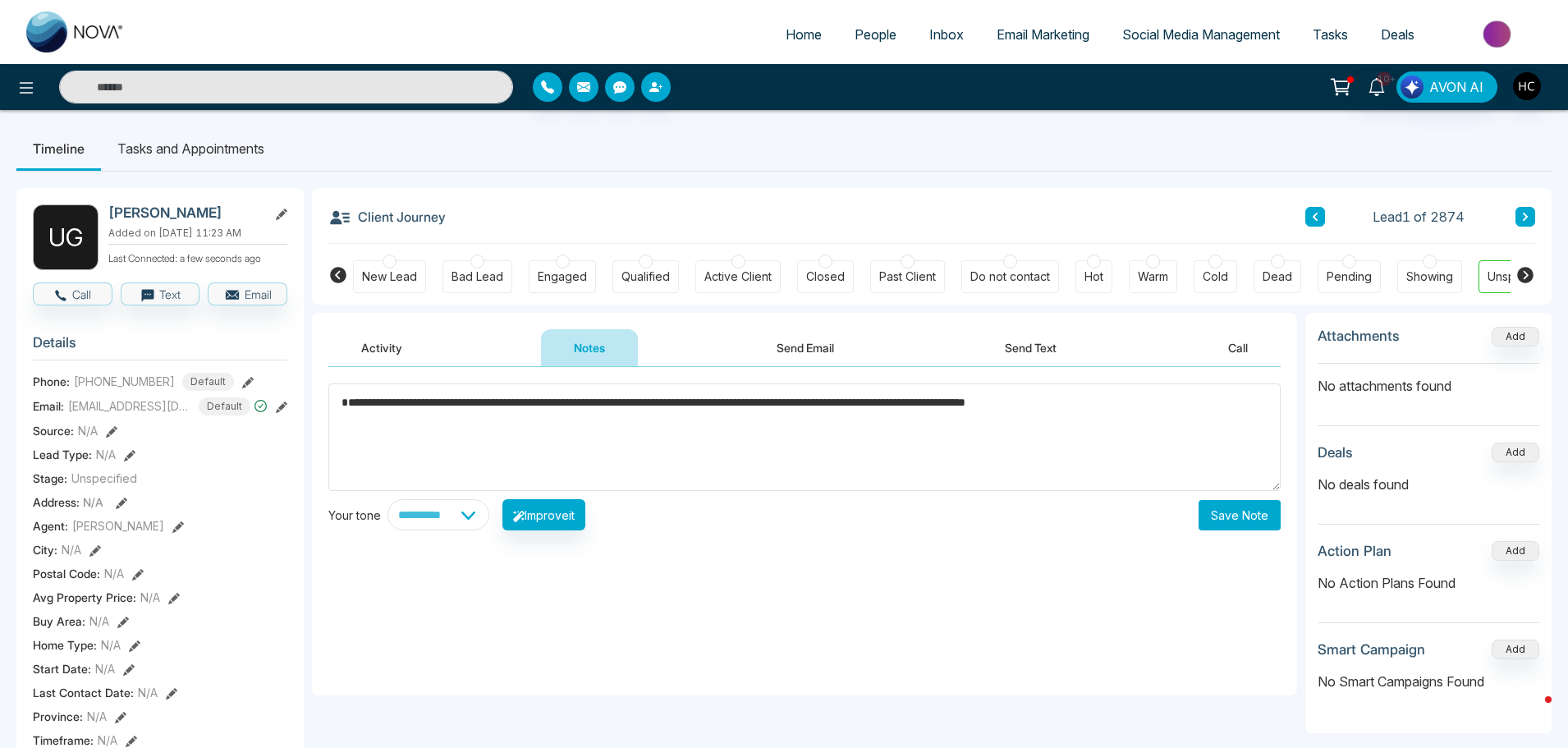
type textarea "**********"
click at [1241, 516] on button "Save Note" at bounding box center [1240, 515] width 82 height 31
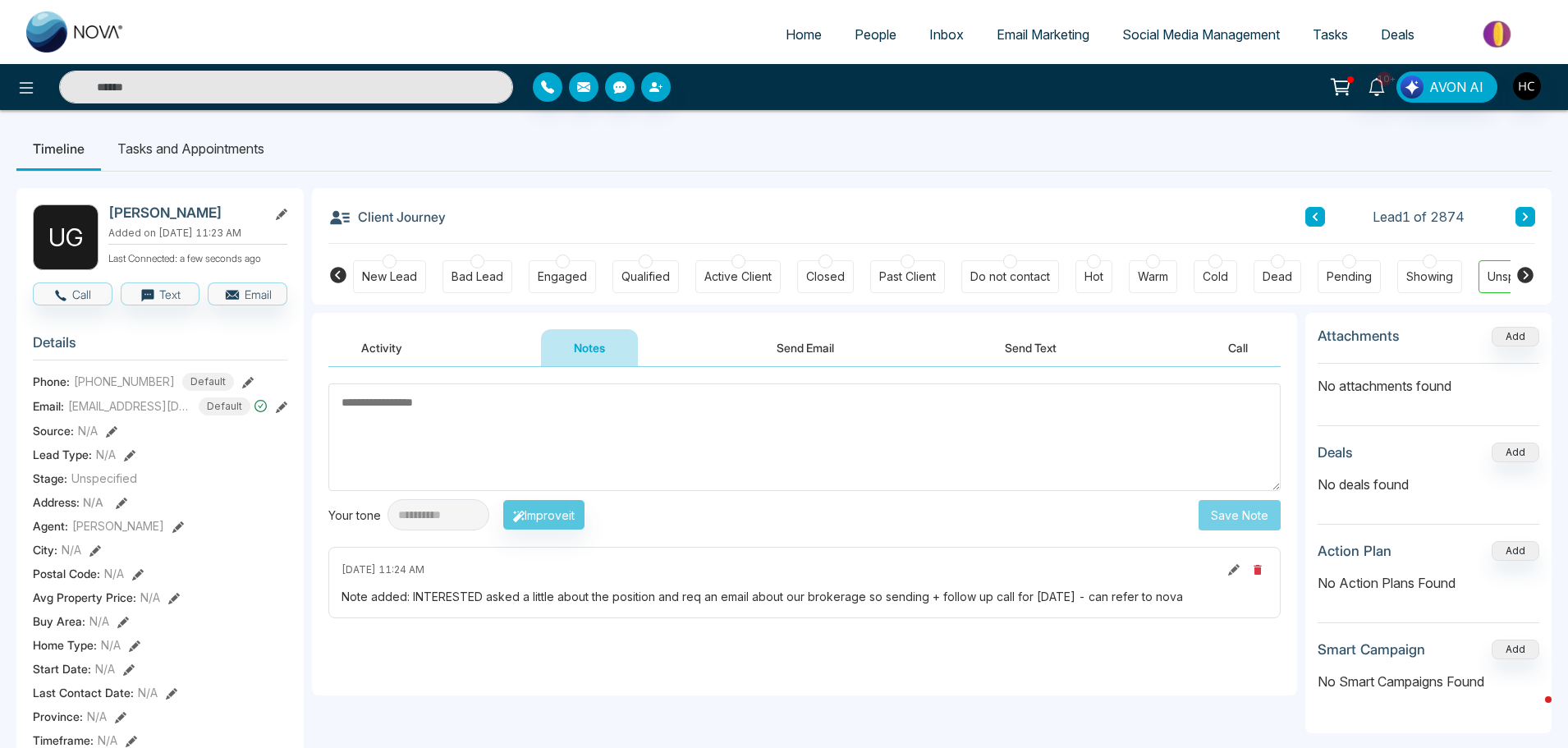
click at [670, 421] on textarea at bounding box center [804, 436] width 952 height 107
click at [862, 44] on link "People" at bounding box center [875, 34] width 75 height 31
